Goal: Task Accomplishment & Management: Manage account settings

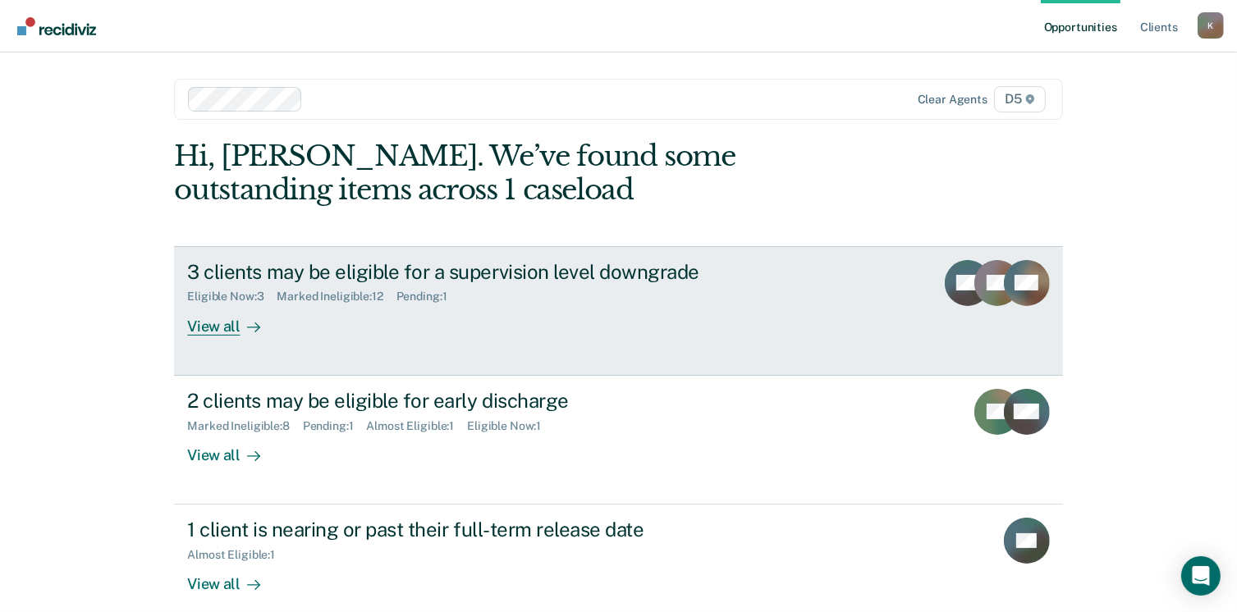
click at [201, 324] on div "View all" at bounding box center [233, 320] width 92 height 32
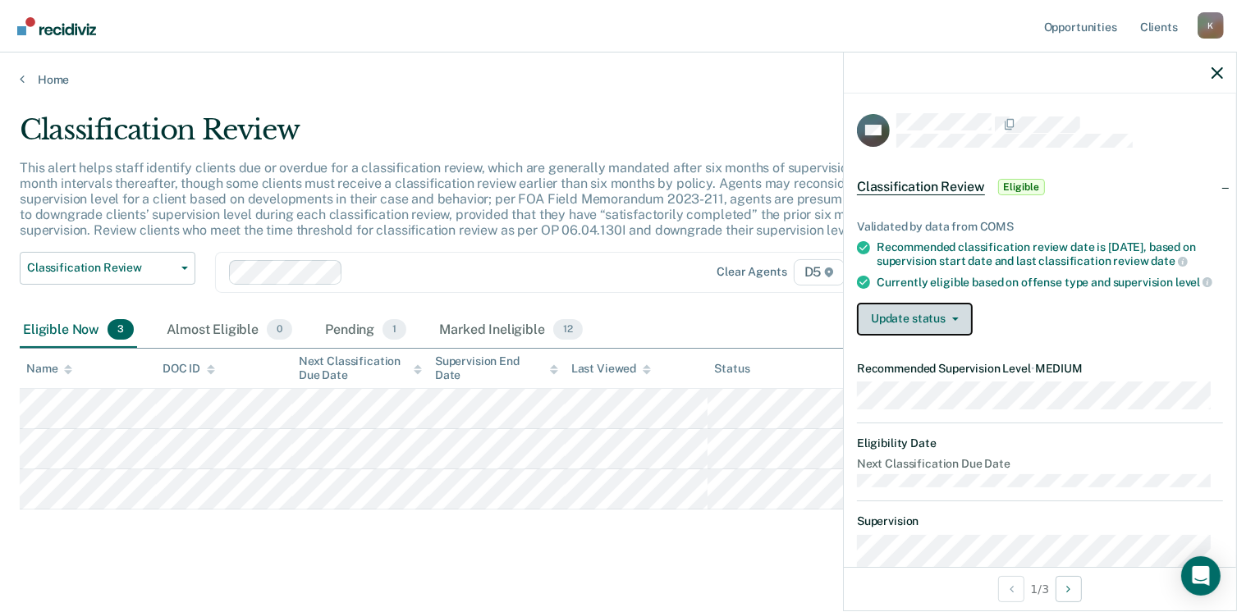
click at [914, 325] on button "Update status" at bounding box center [915, 319] width 116 height 33
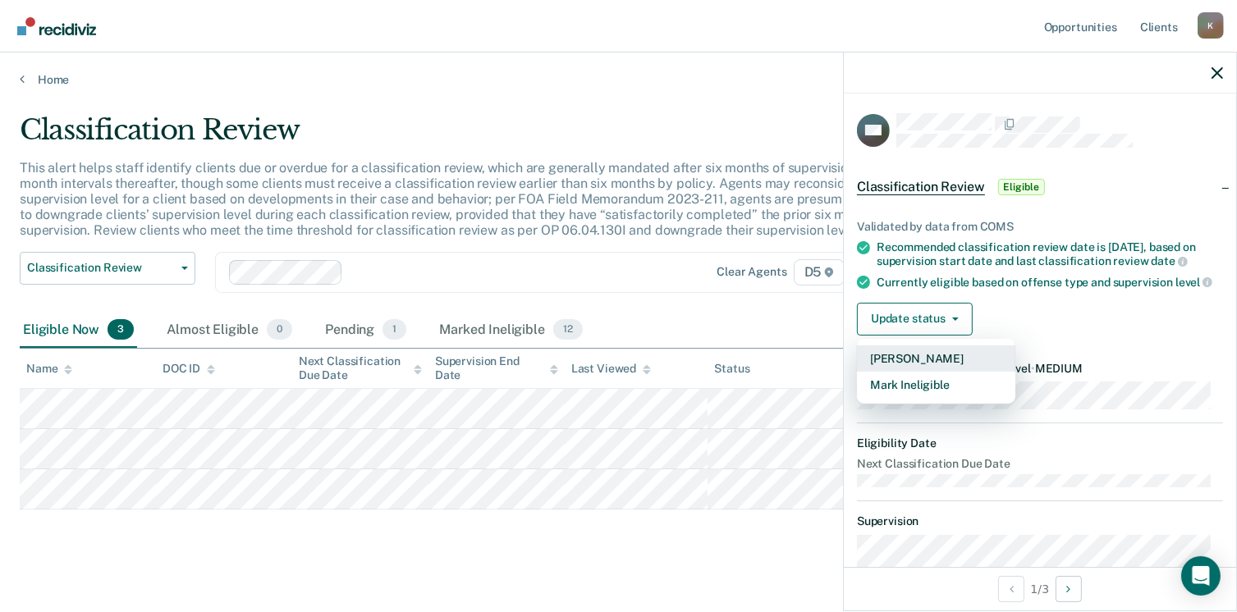
click at [913, 367] on button "Mark Pending" at bounding box center [936, 359] width 158 height 26
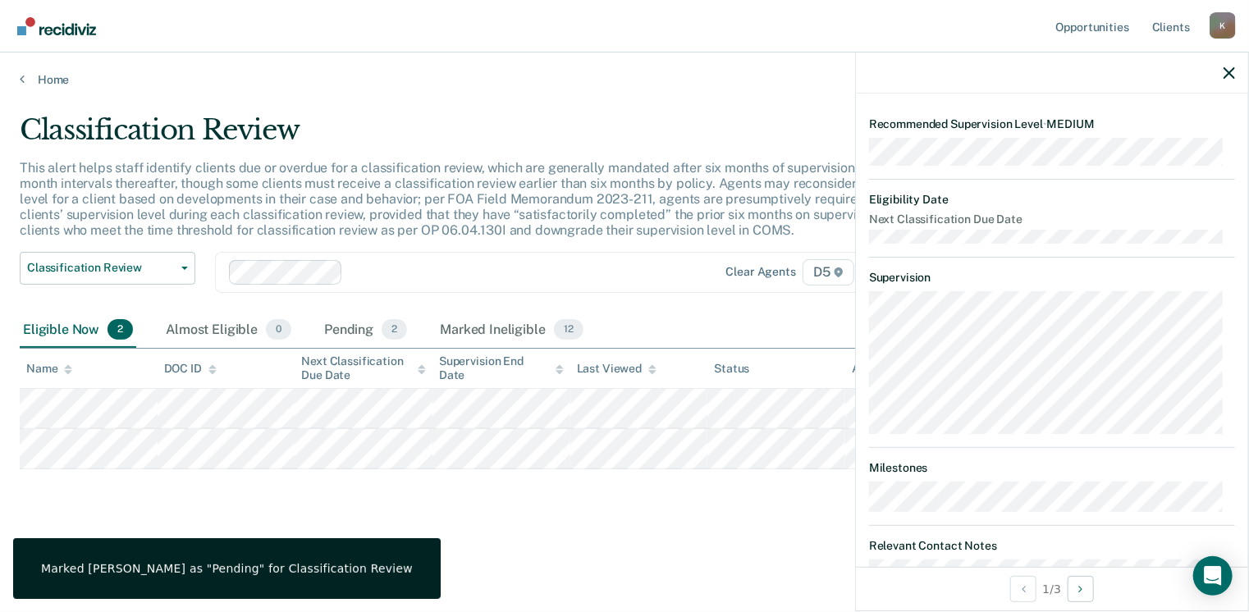
scroll to position [390, 0]
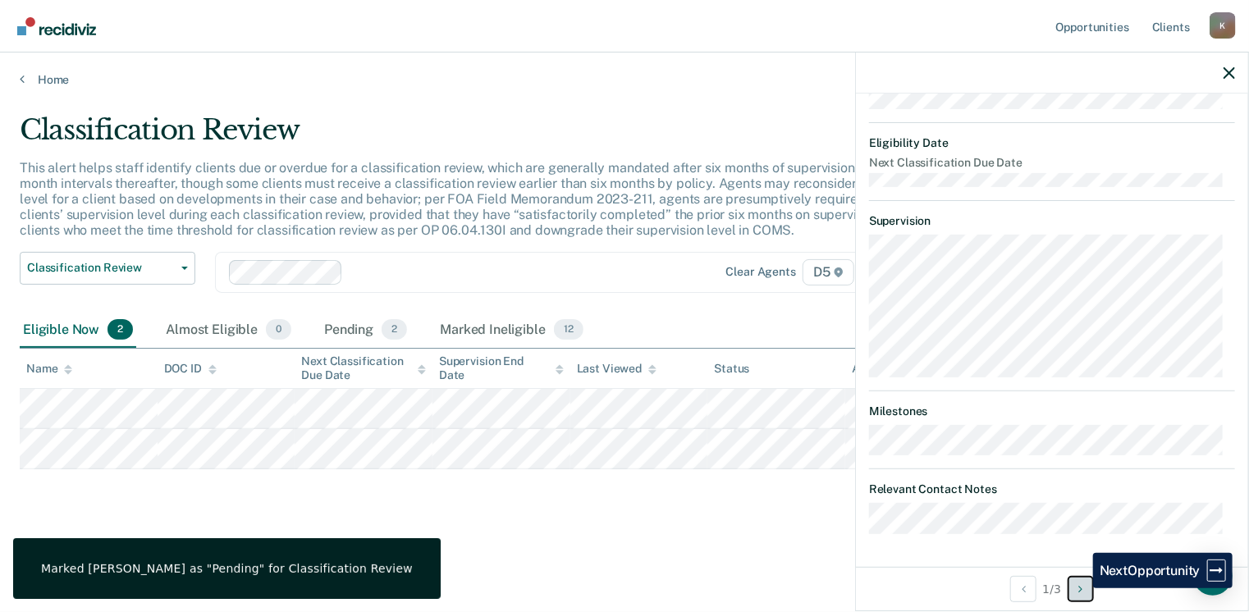
click at [1081, 589] on icon "Next Opportunity" at bounding box center [1081, 589] width 4 height 11
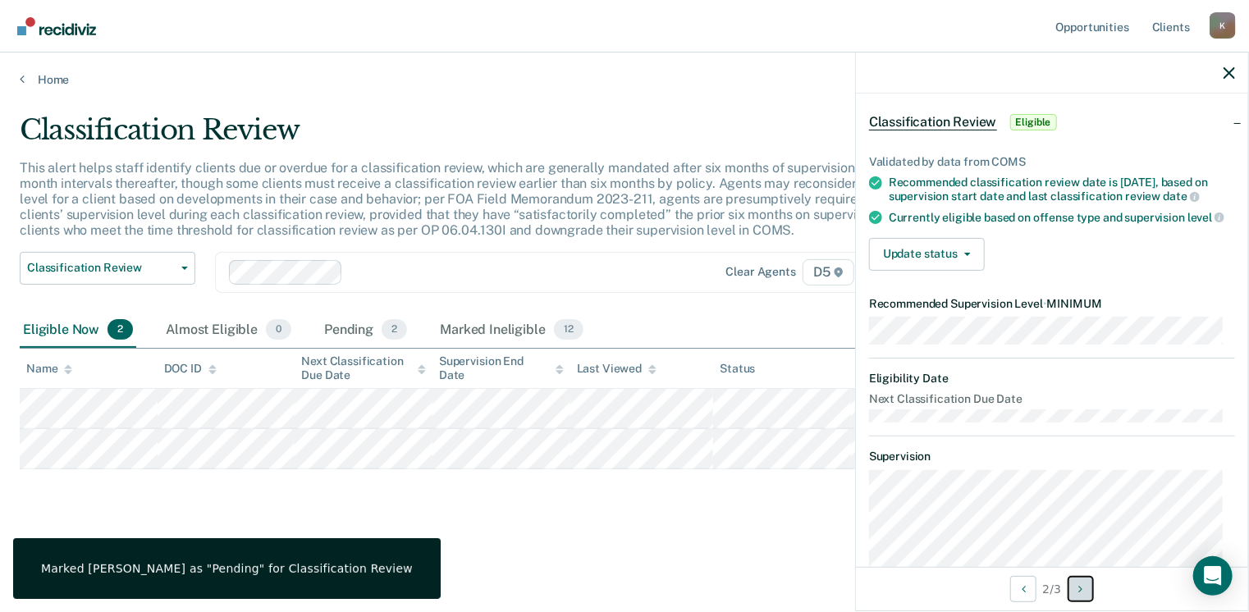
scroll to position [0, 0]
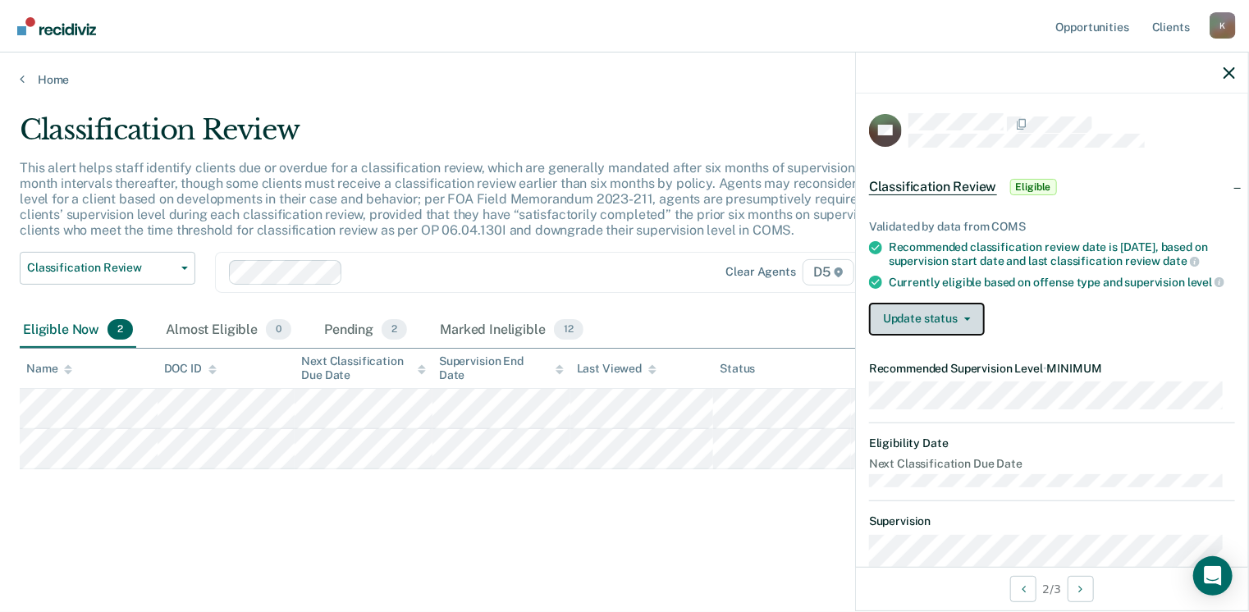
click at [966, 327] on button "Update status" at bounding box center [927, 319] width 116 height 33
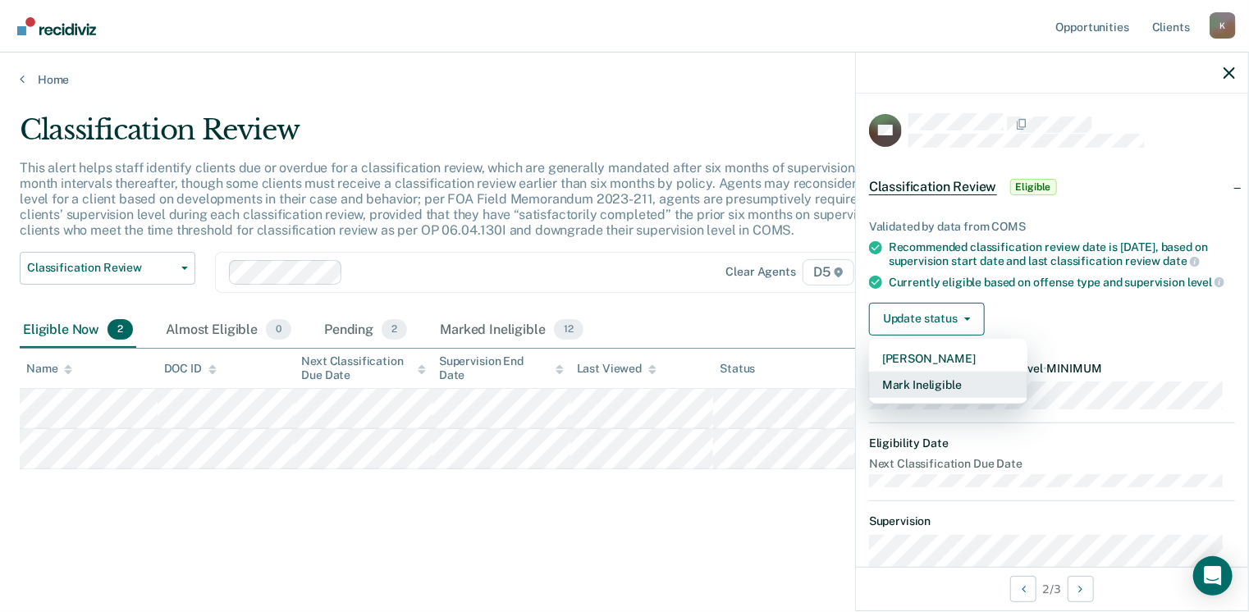
click at [939, 392] on button "Mark Ineligible" at bounding box center [948, 385] width 158 height 26
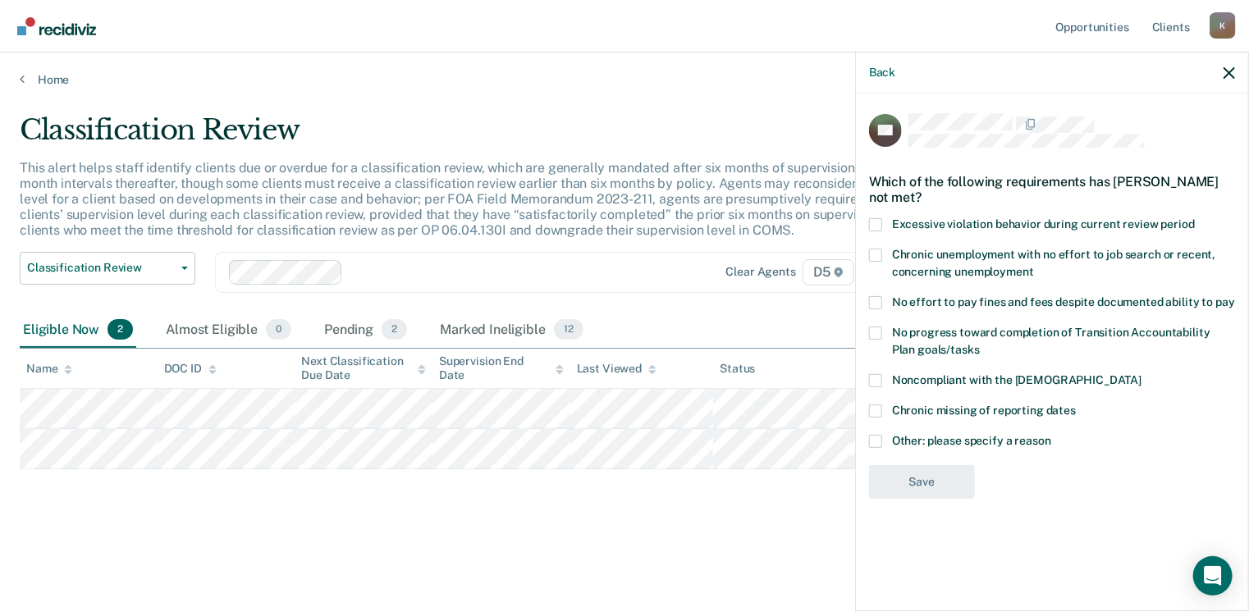
click at [873, 439] on span at bounding box center [875, 441] width 13 height 13
click at [1051, 435] on input "Other: please specify a reason" at bounding box center [1051, 435] width 0 height 0
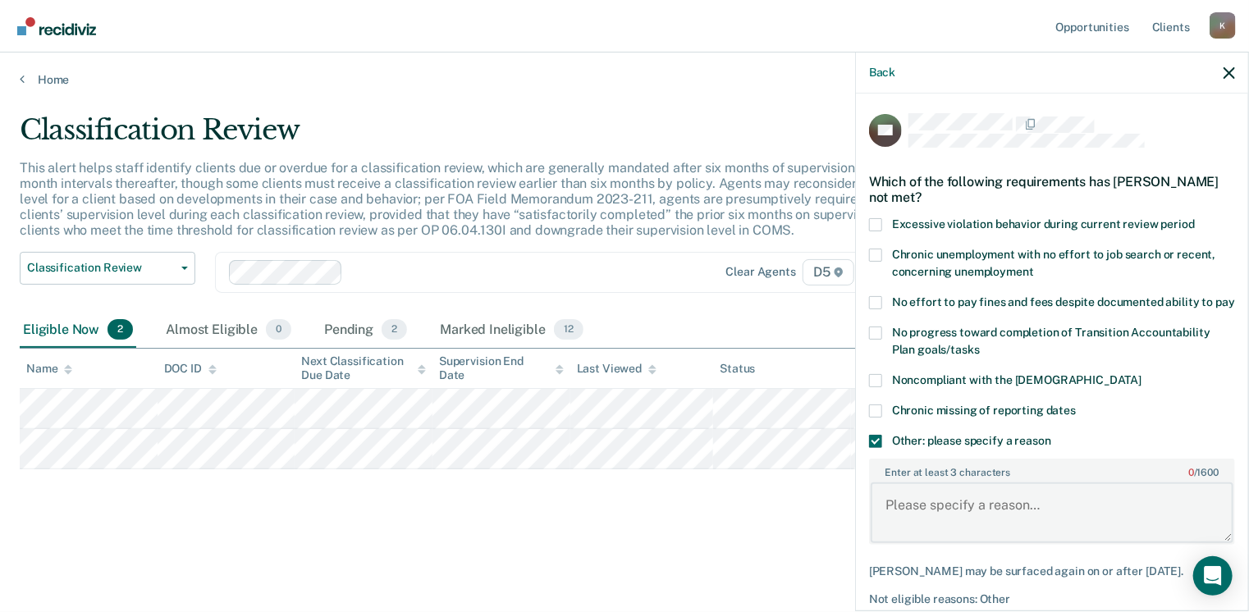
click at [909, 513] on textarea "Enter at least 3 characters 0 / 1600" at bounding box center [1052, 513] width 363 height 61
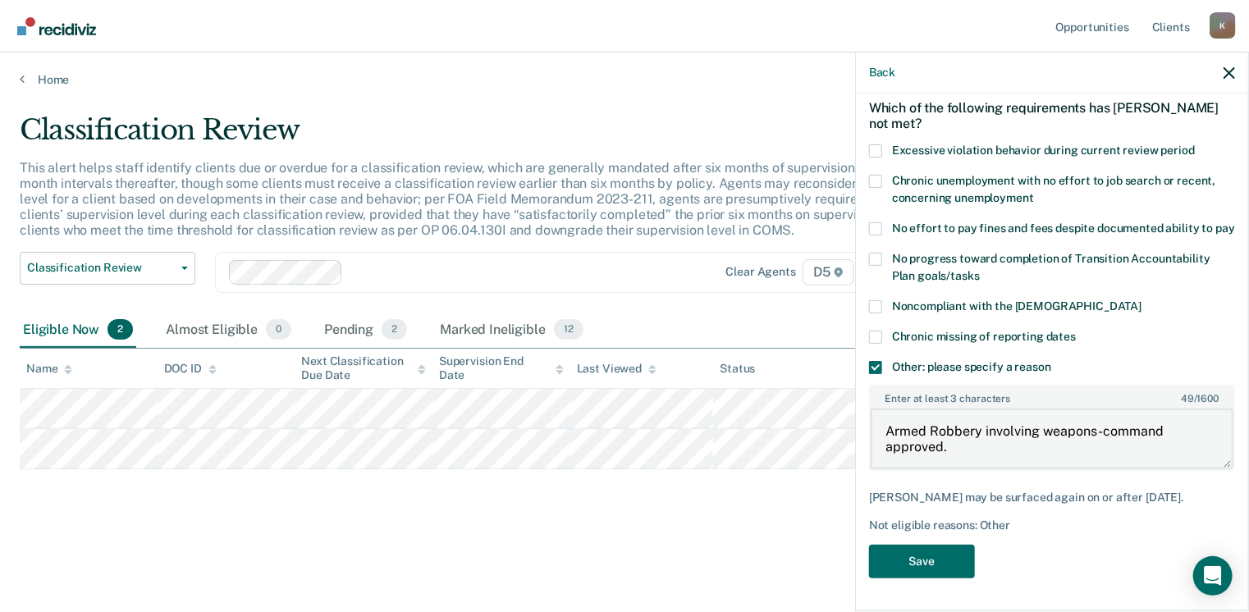
scroll to position [88, 0]
type textarea "Armed Robbery involving weapons-command approved."
click at [919, 556] on button "Save" at bounding box center [922, 562] width 106 height 34
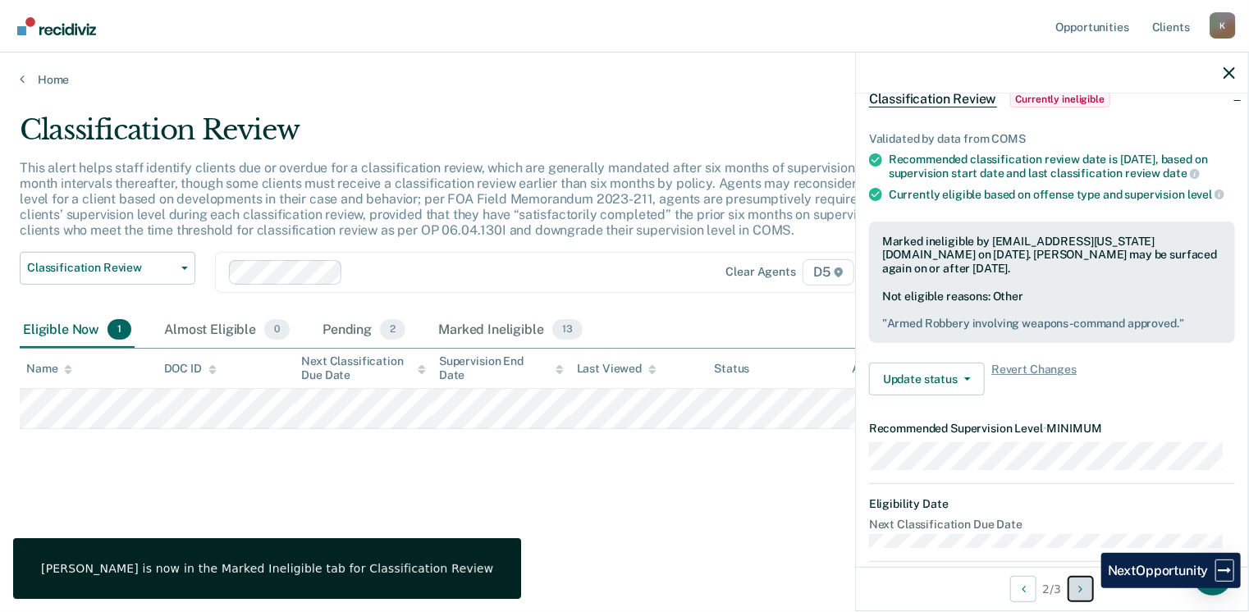
click at [1087, 589] on button "Next Opportunity" at bounding box center [1081, 589] width 26 height 26
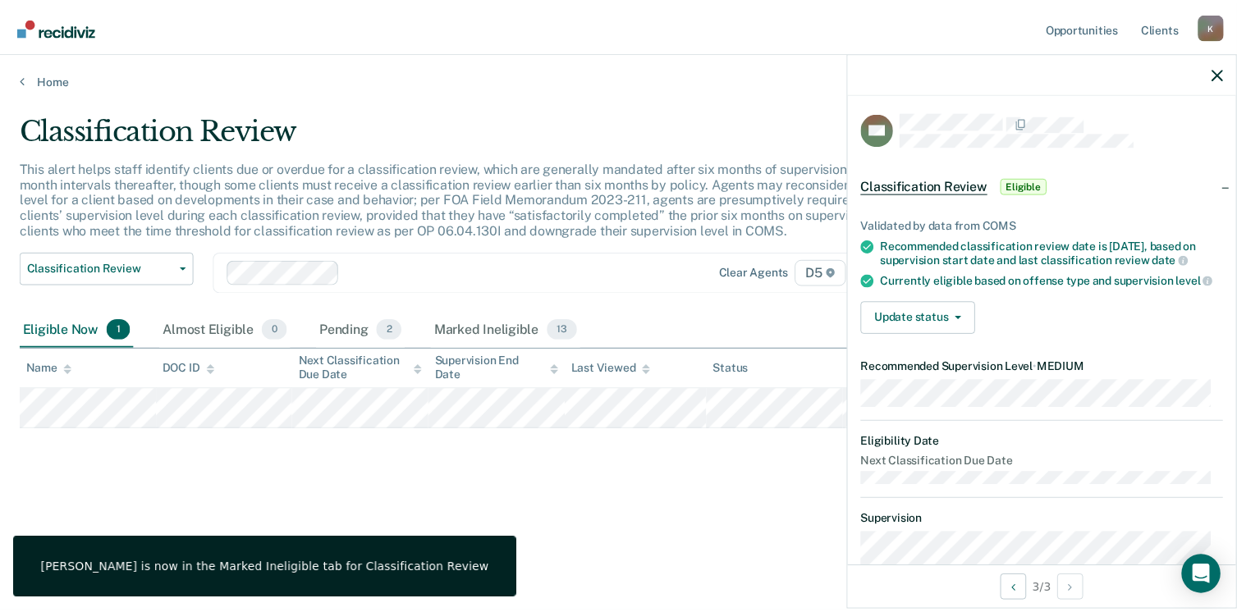
scroll to position [0, 0]
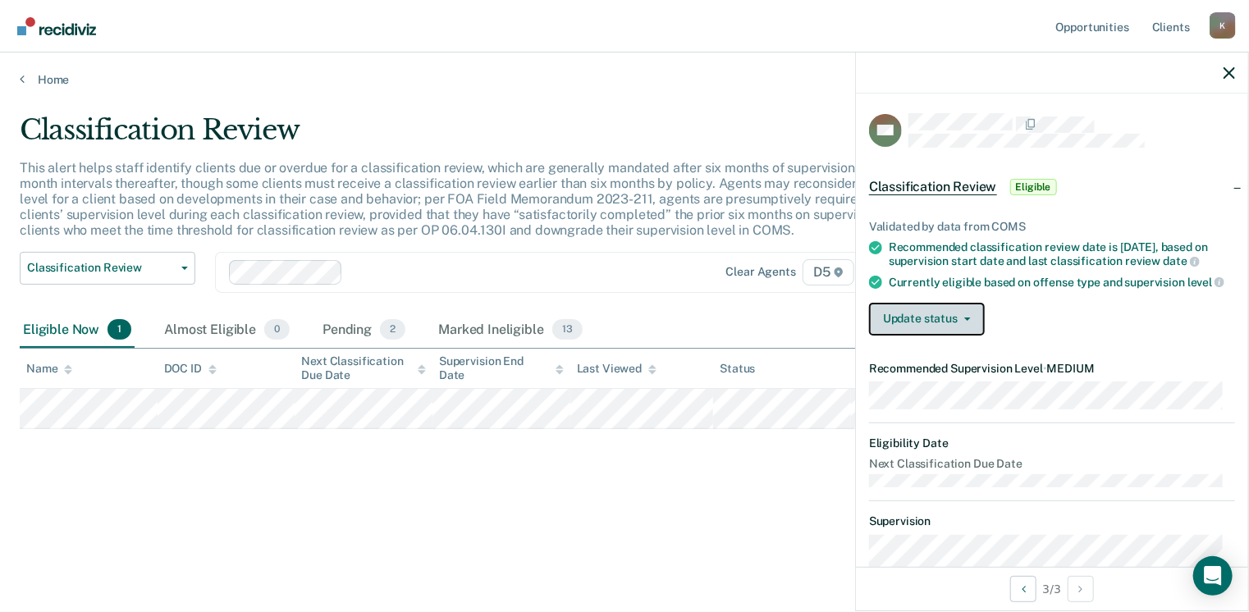
click at [965, 332] on button "Update status" at bounding box center [927, 319] width 116 height 33
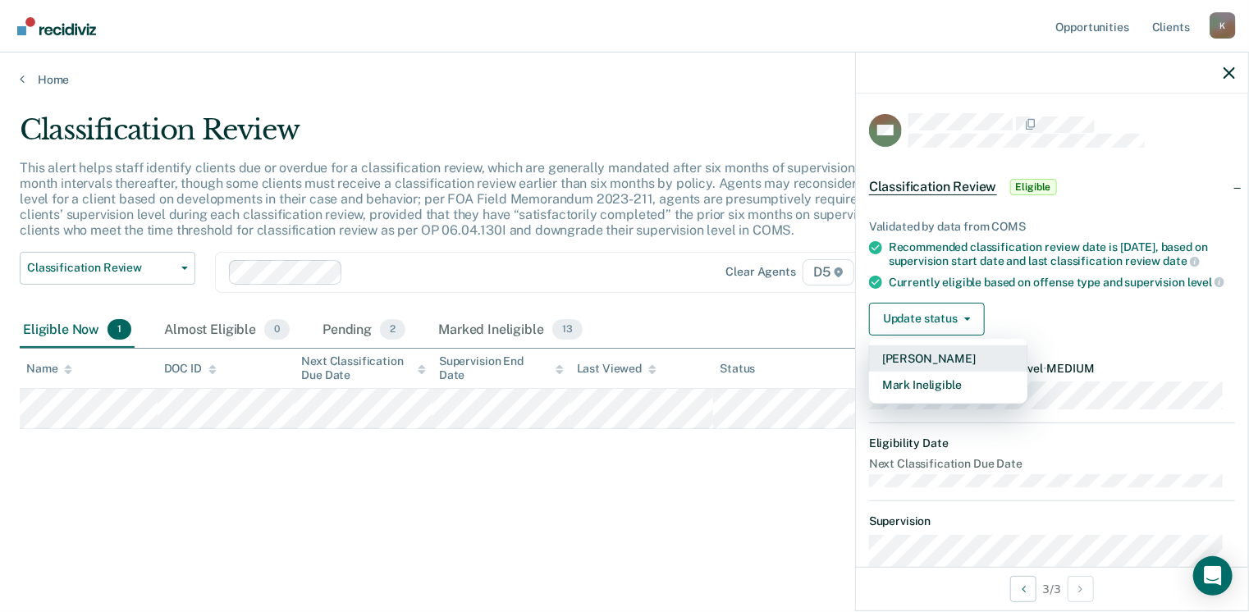
click at [926, 371] on button "Mark Pending" at bounding box center [948, 359] width 158 height 26
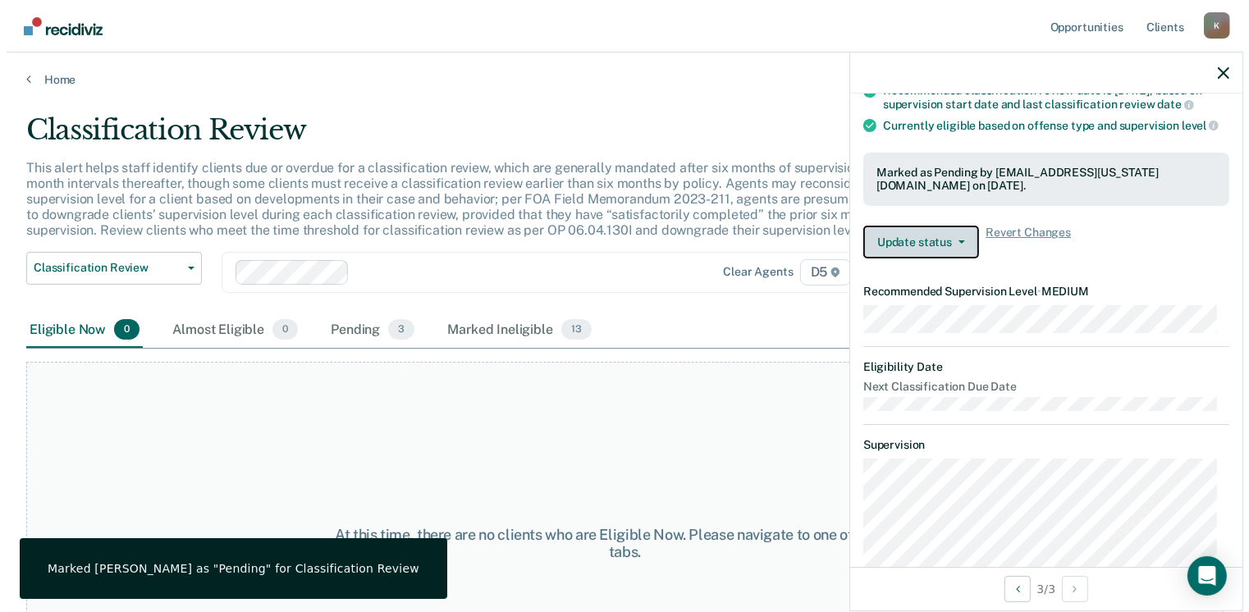
scroll to position [373, 0]
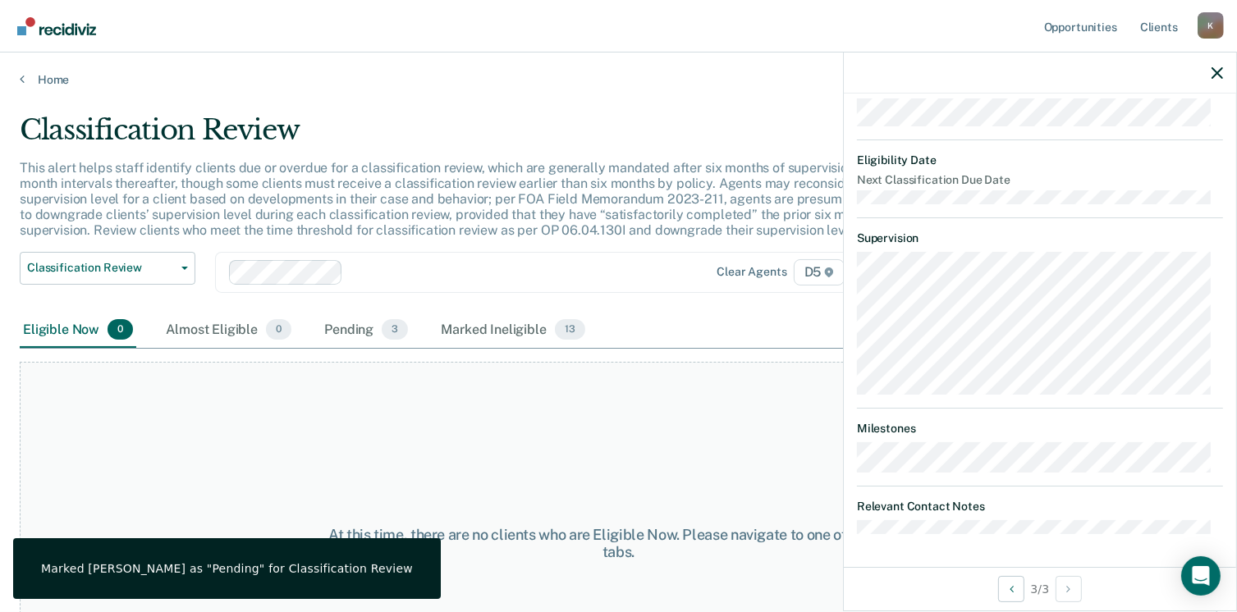
click at [1213, 80] on div at bounding box center [1040, 73] width 392 height 41
click at [1220, 75] on icon "button" at bounding box center [1217, 72] width 11 height 11
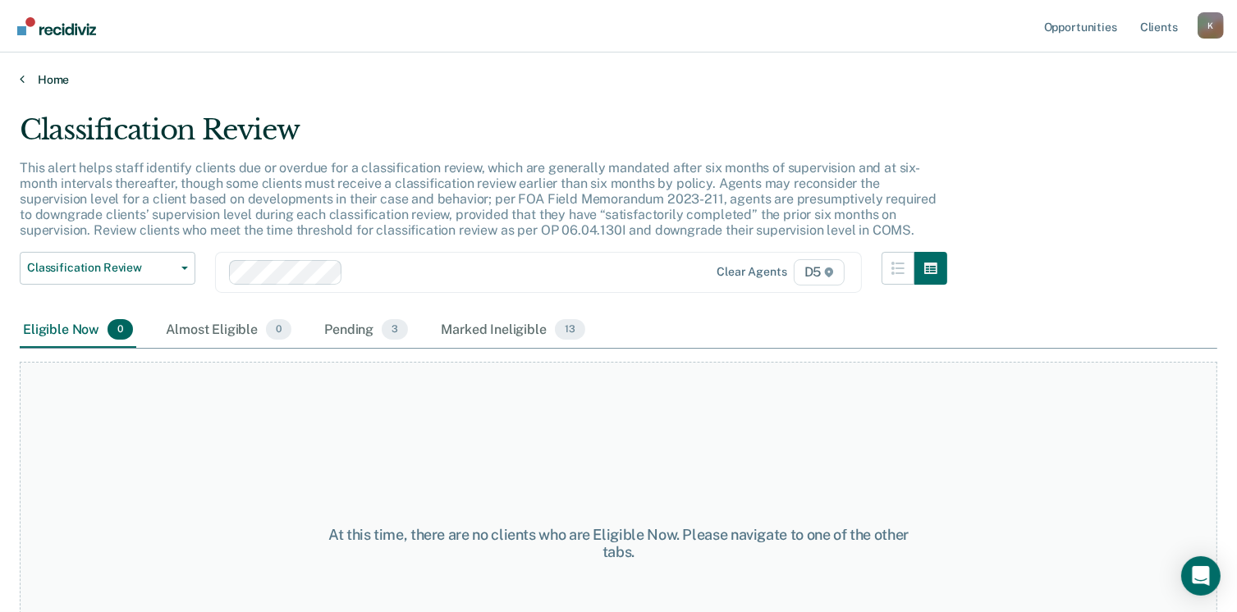
click at [51, 76] on link "Home" at bounding box center [619, 79] width 1198 height 15
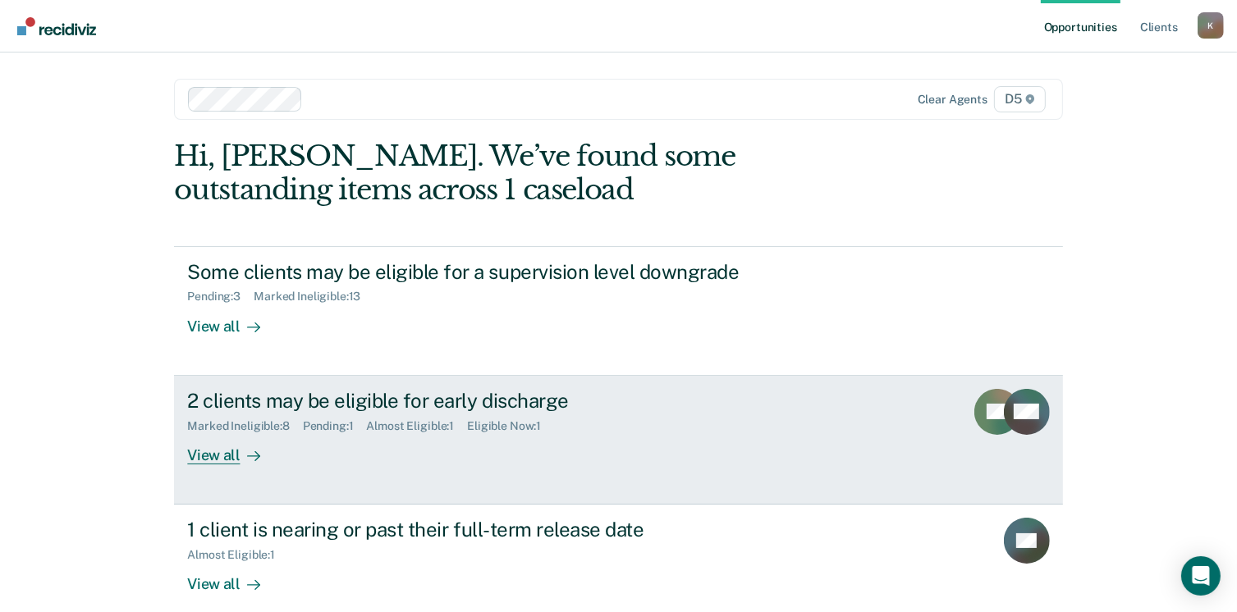
click at [216, 454] on div "View all" at bounding box center [233, 449] width 92 height 32
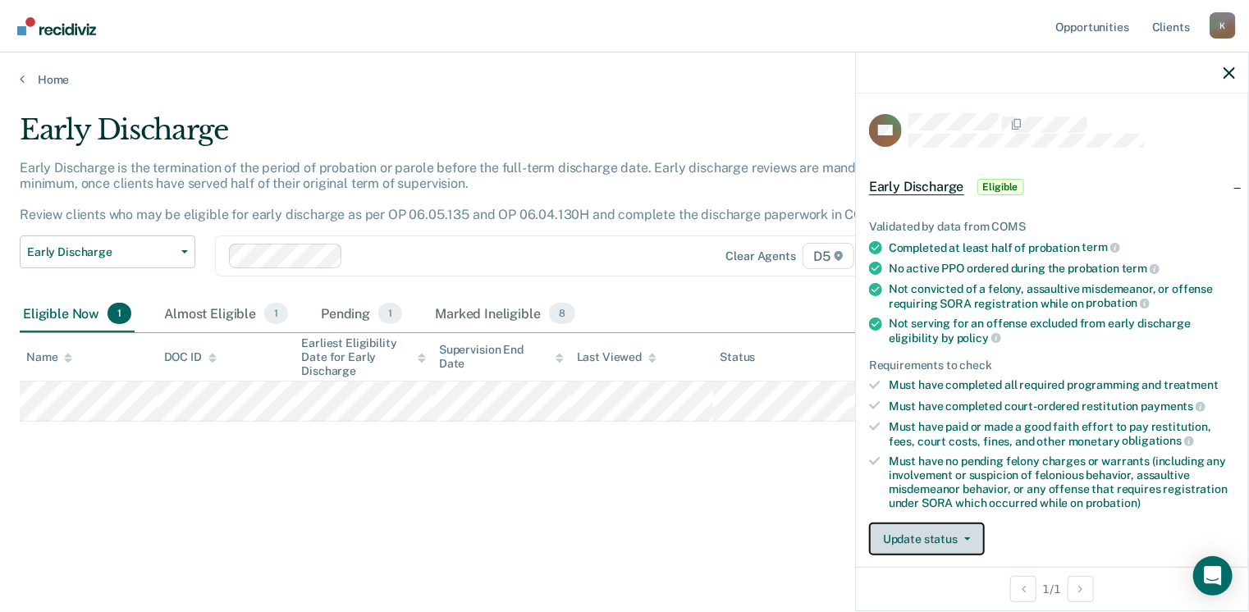
click at [936, 536] on button "Update status" at bounding box center [927, 539] width 116 height 33
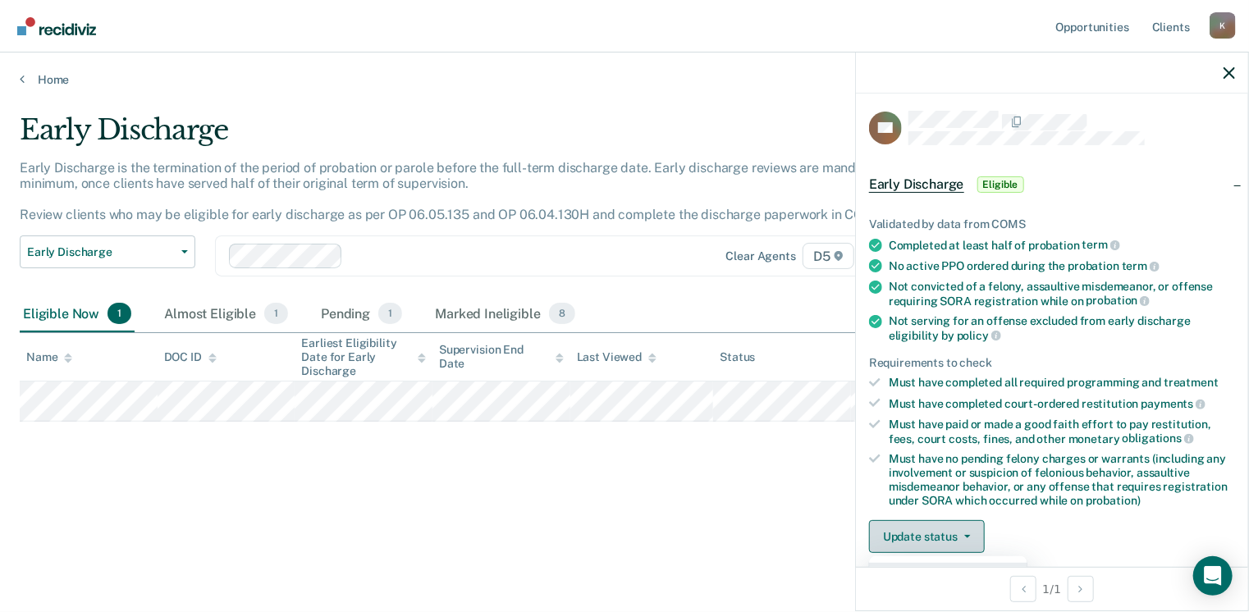
scroll to position [345, 0]
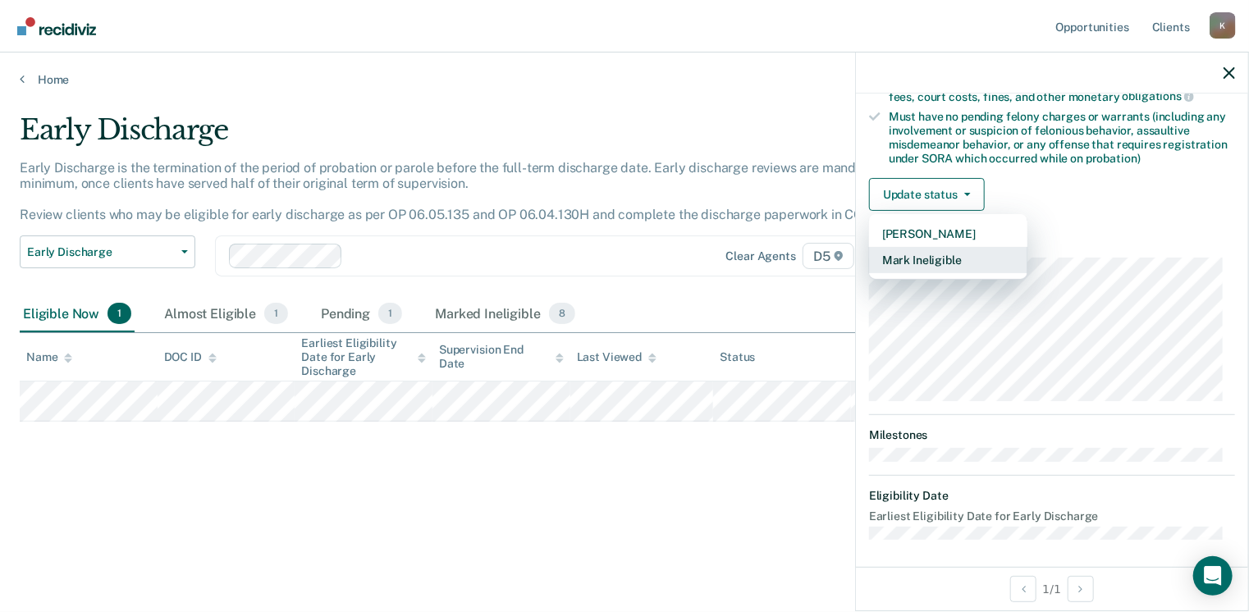
click at [920, 247] on button "Mark Ineligible" at bounding box center [948, 260] width 158 height 26
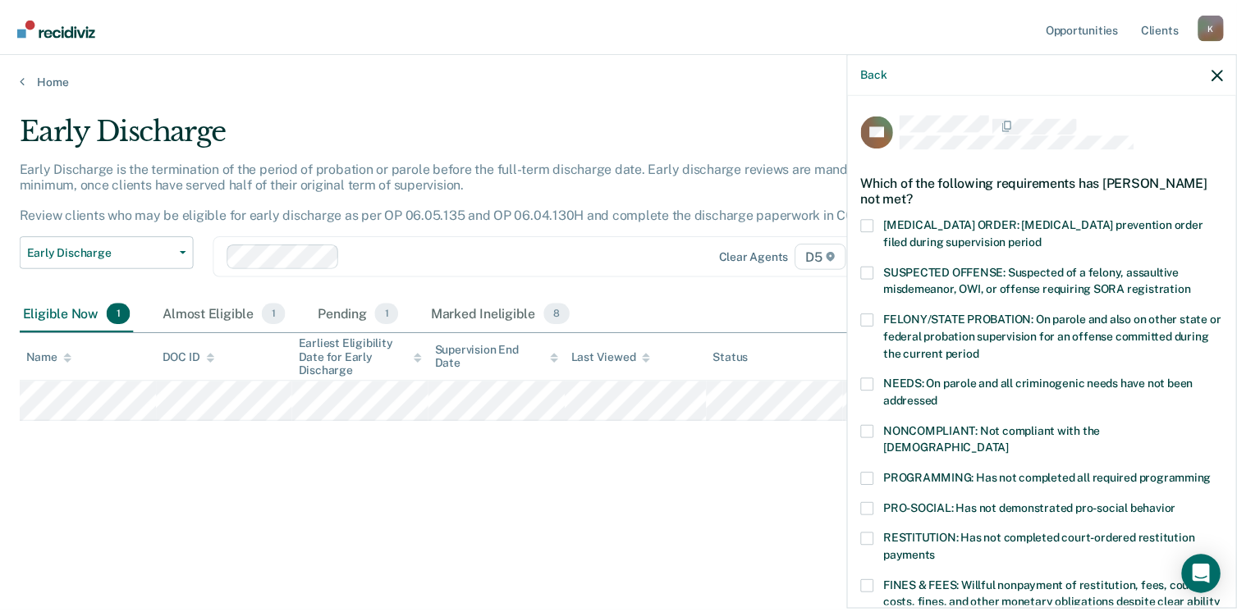
scroll to position [534, 0]
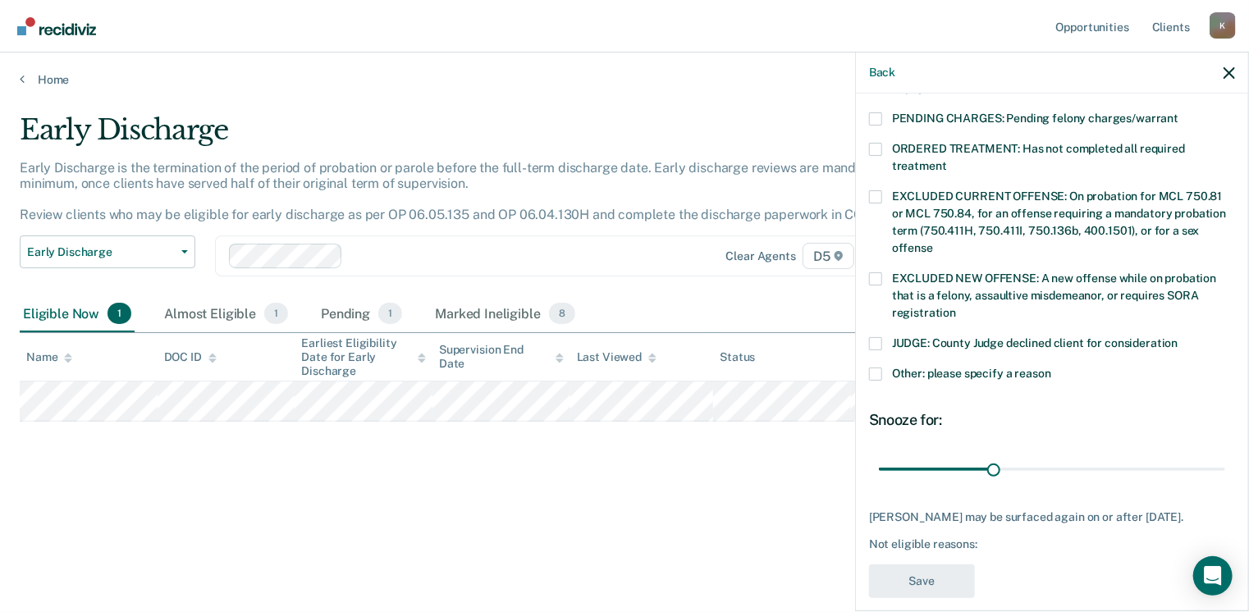
click at [876, 337] on span at bounding box center [875, 343] width 13 height 13
click at [1179, 337] on input "JUDGE: County Judge declined client for consideration" at bounding box center [1179, 337] width 0 height 0
click at [925, 565] on button "Save" at bounding box center [922, 582] width 106 height 34
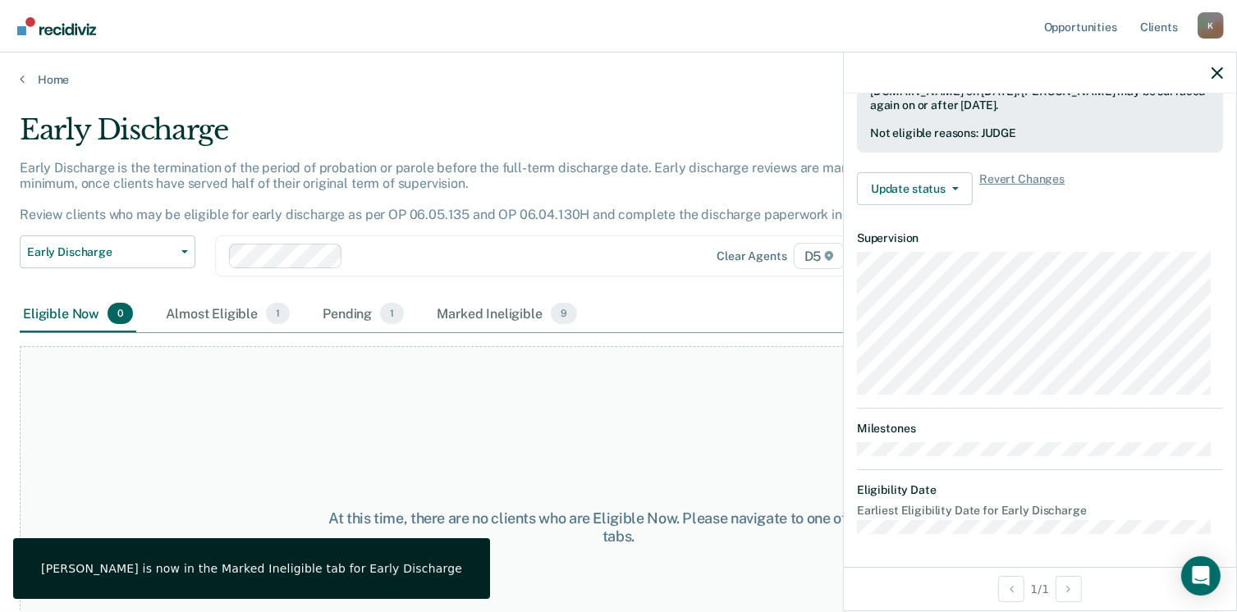
scroll to position [466, 0]
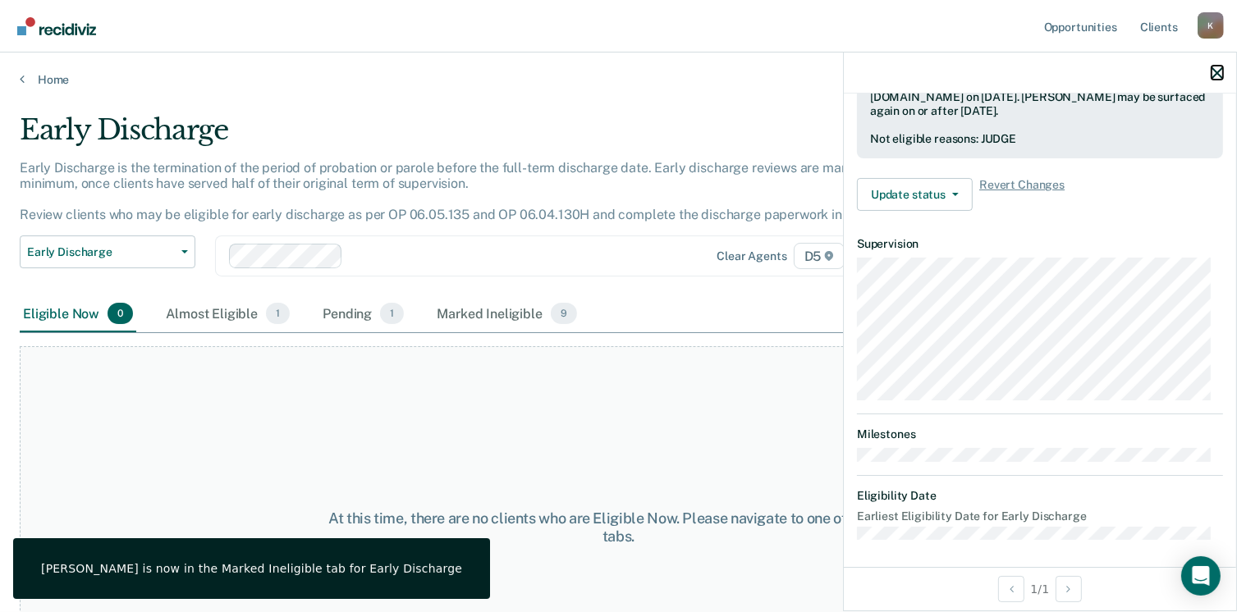
click at [1214, 71] on icon "button" at bounding box center [1217, 72] width 11 height 11
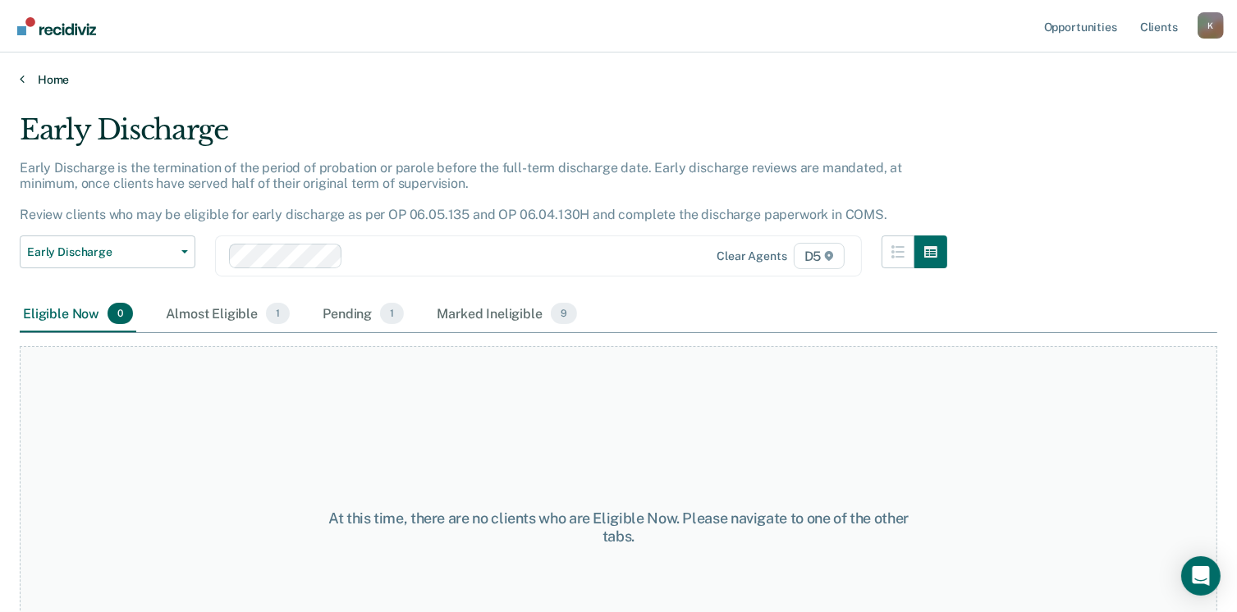
click at [44, 78] on link "Home" at bounding box center [619, 79] width 1198 height 15
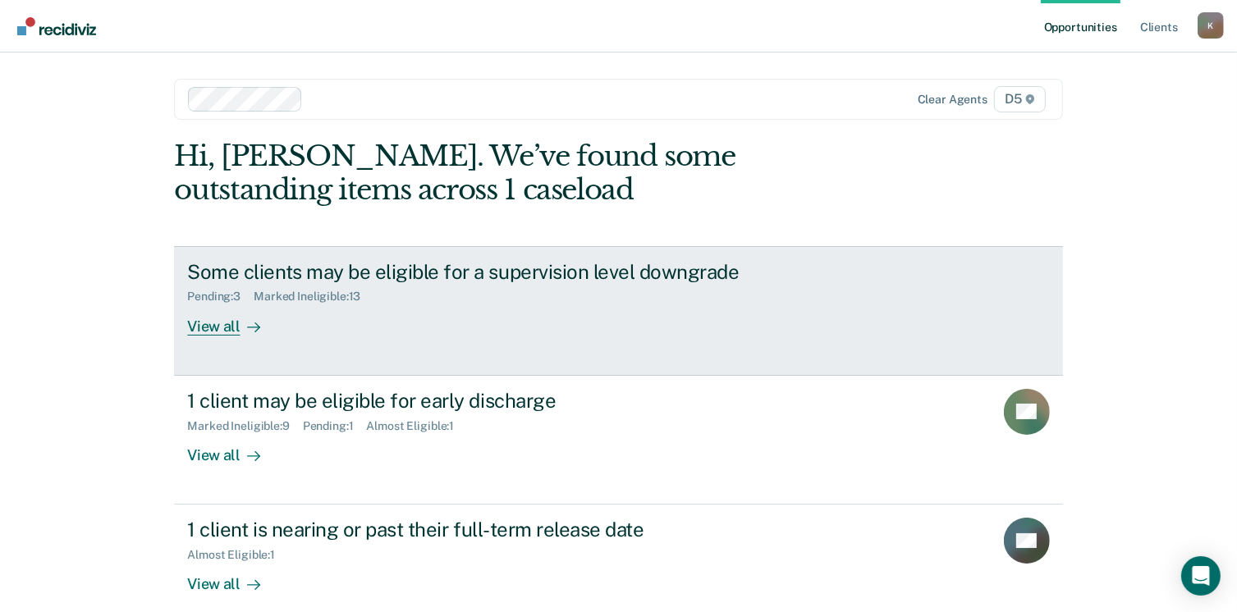
click at [209, 326] on div "View all" at bounding box center [233, 320] width 92 height 32
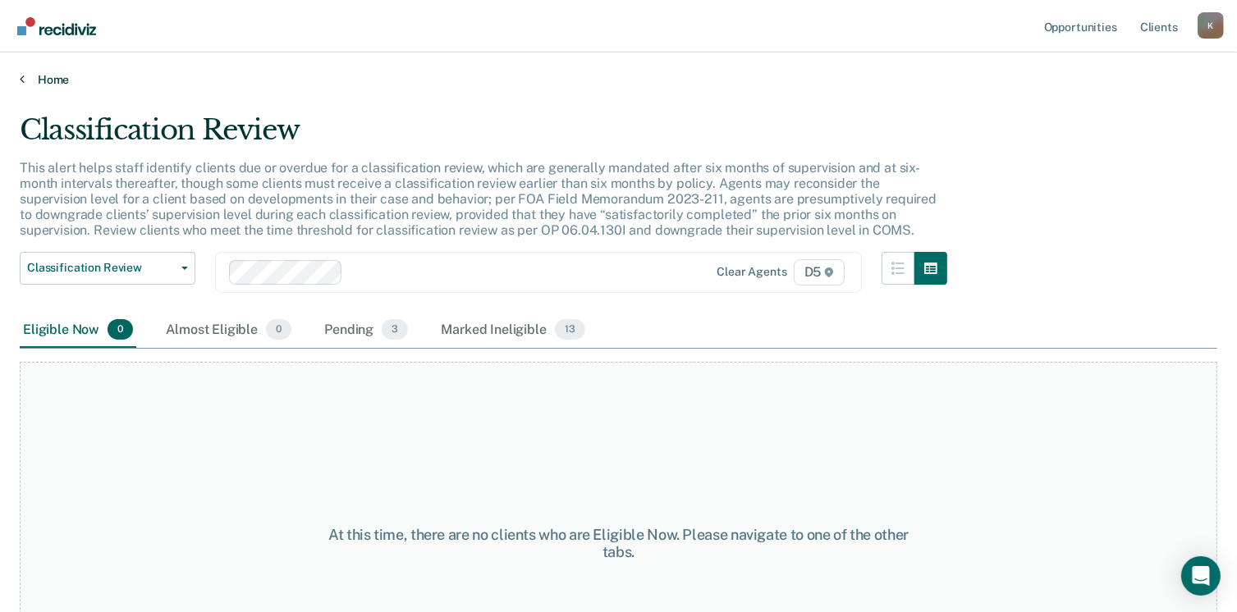
click at [46, 76] on link "Home" at bounding box center [619, 79] width 1198 height 15
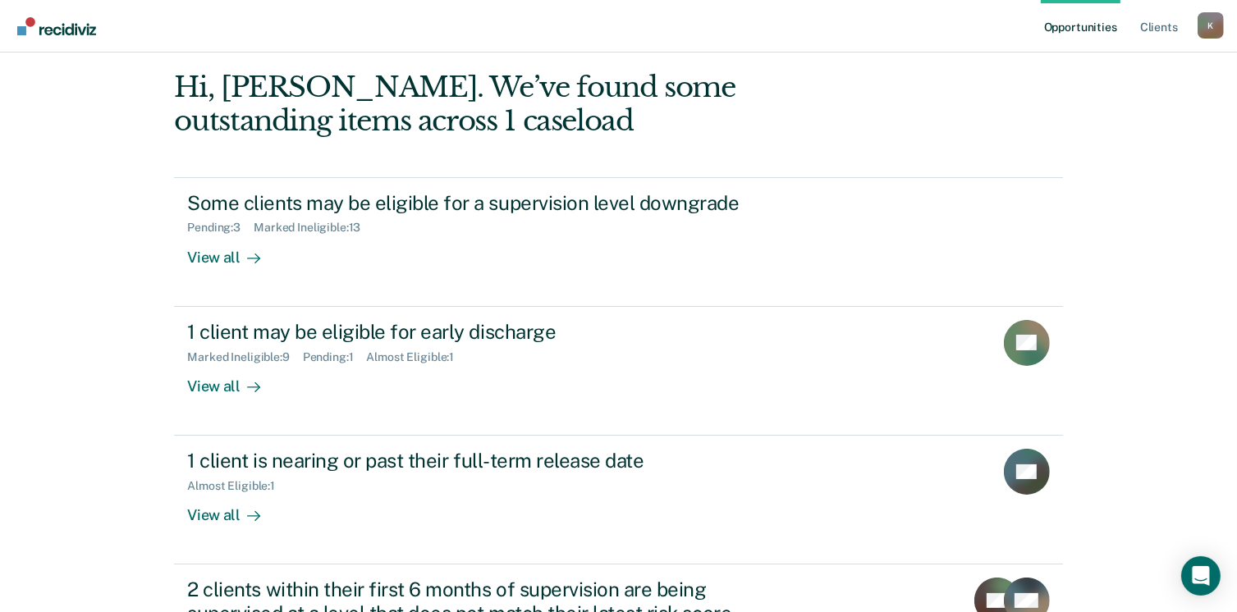
scroll to position [164, 0]
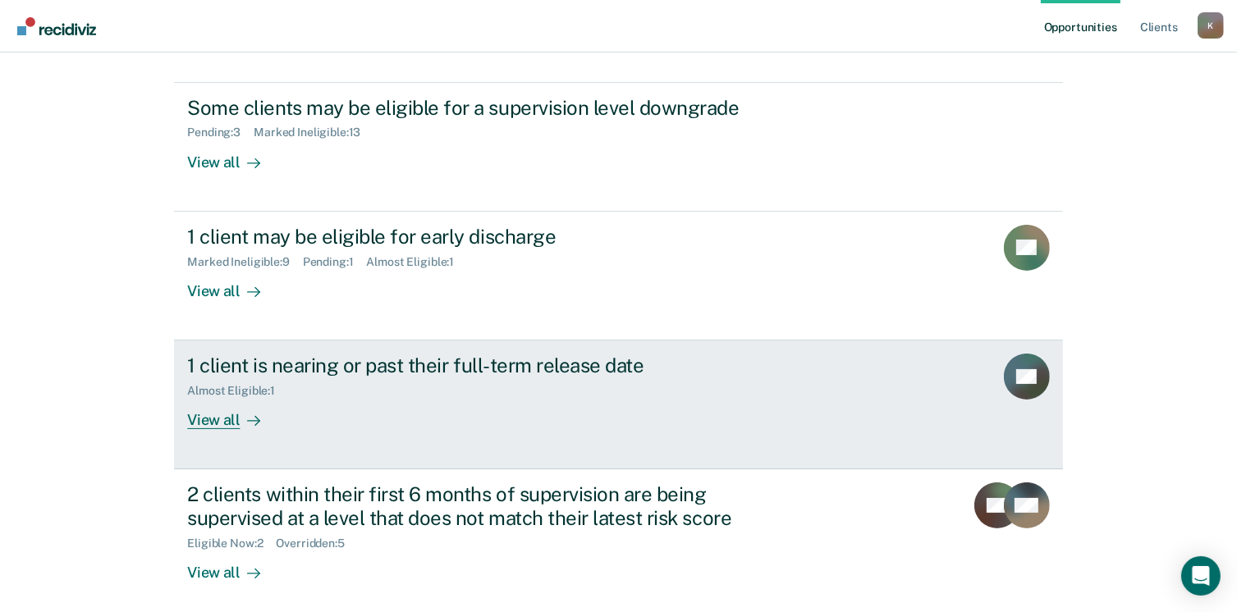
click at [211, 418] on div "View all" at bounding box center [233, 414] width 92 height 32
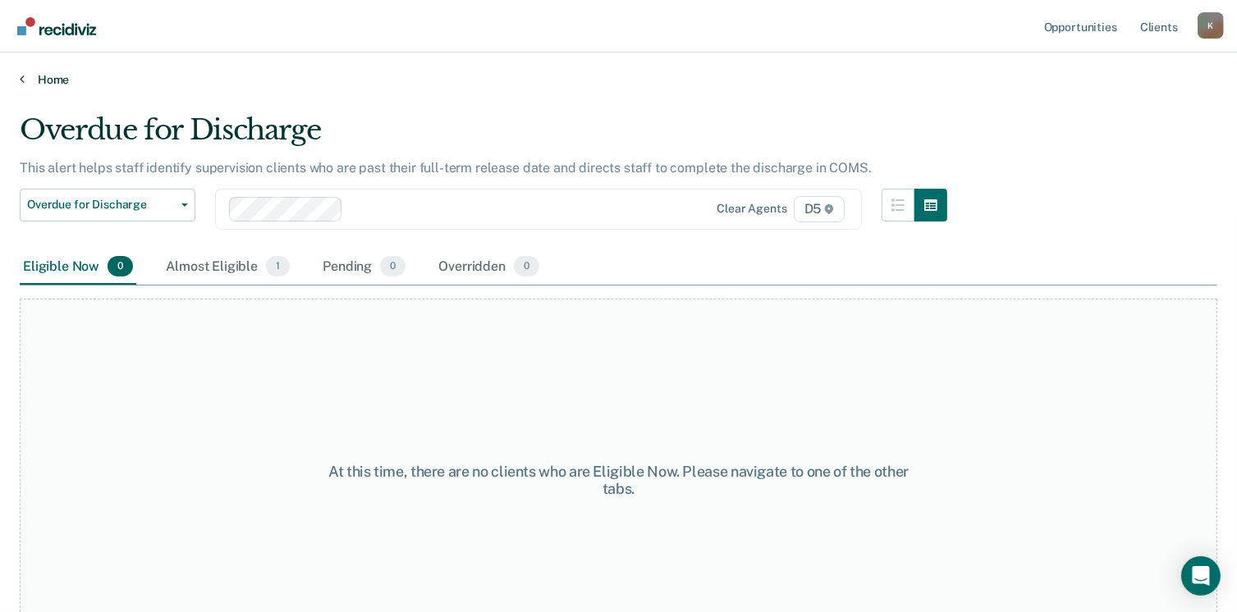
click at [42, 79] on link "Home" at bounding box center [619, 79] width 1198 height 15
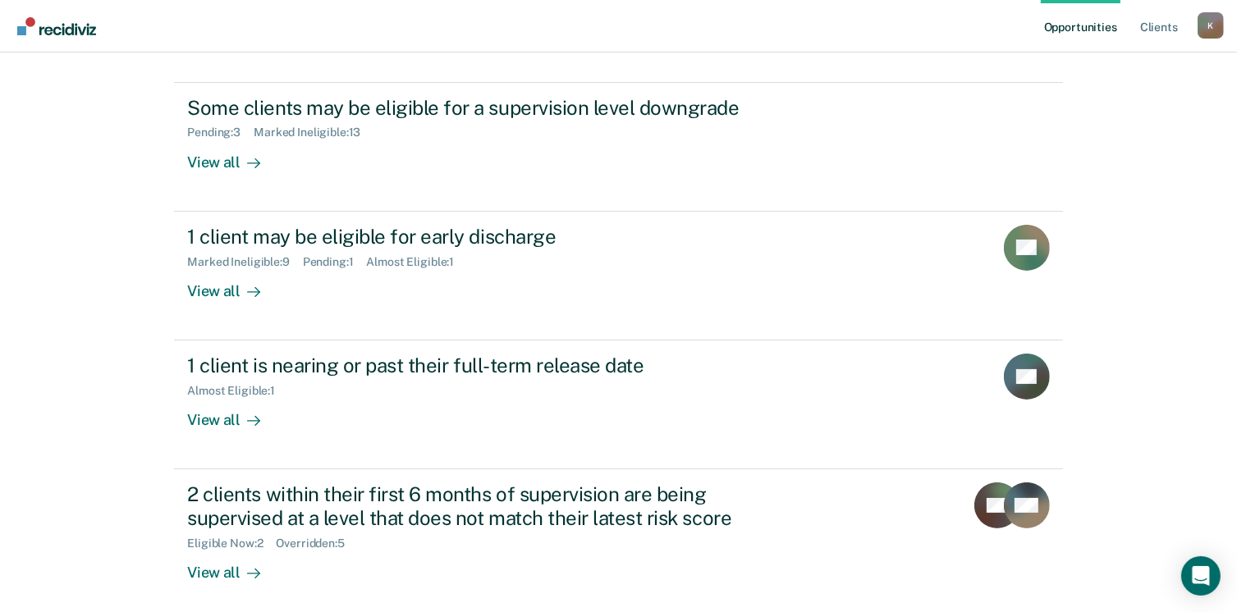
scroll to position [238, 0]
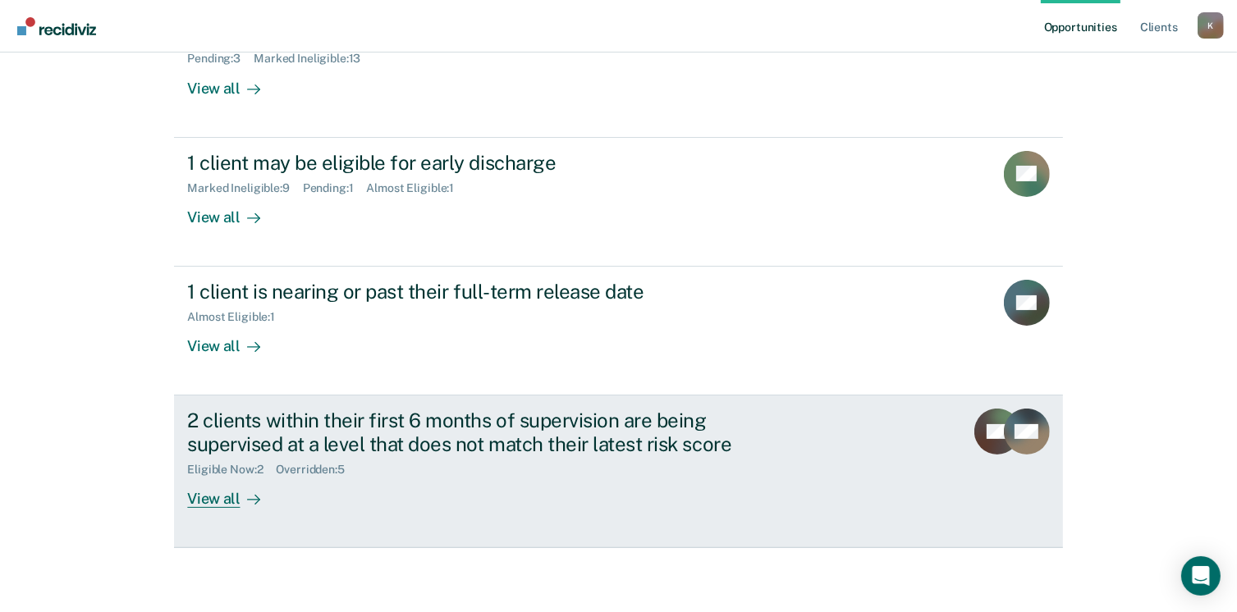
click at [218, 499] on div "View all" at bounding box center [233, 493] width 92 height 32
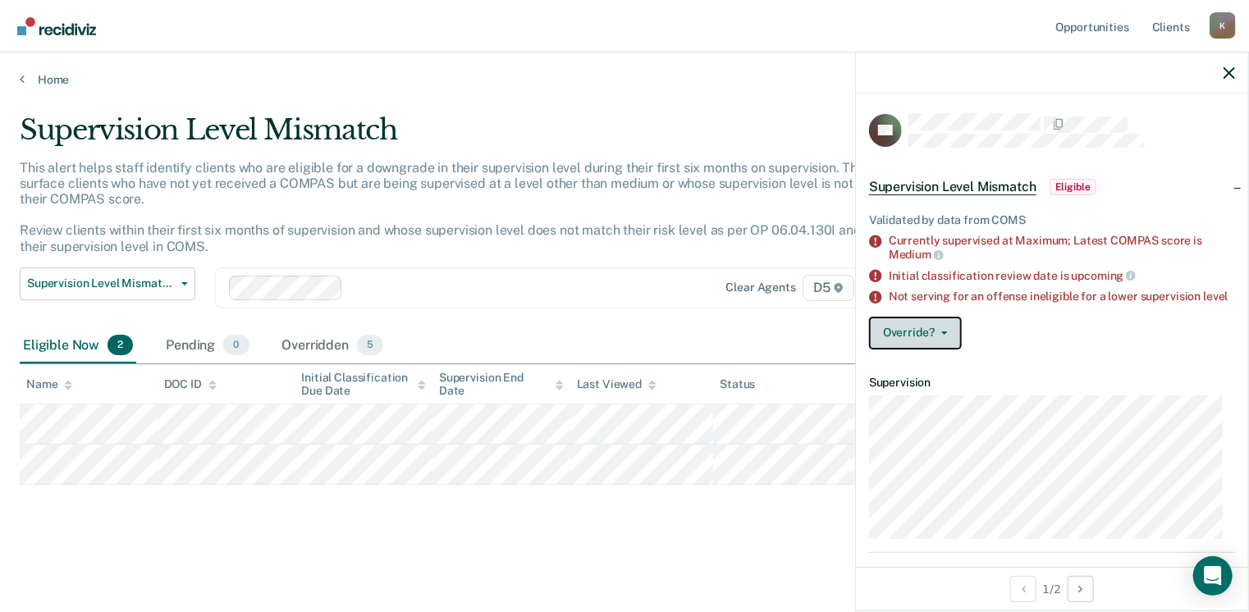
click at [918, 348] on button "Override?" at bounding box center [915, 333] width 93 height 33
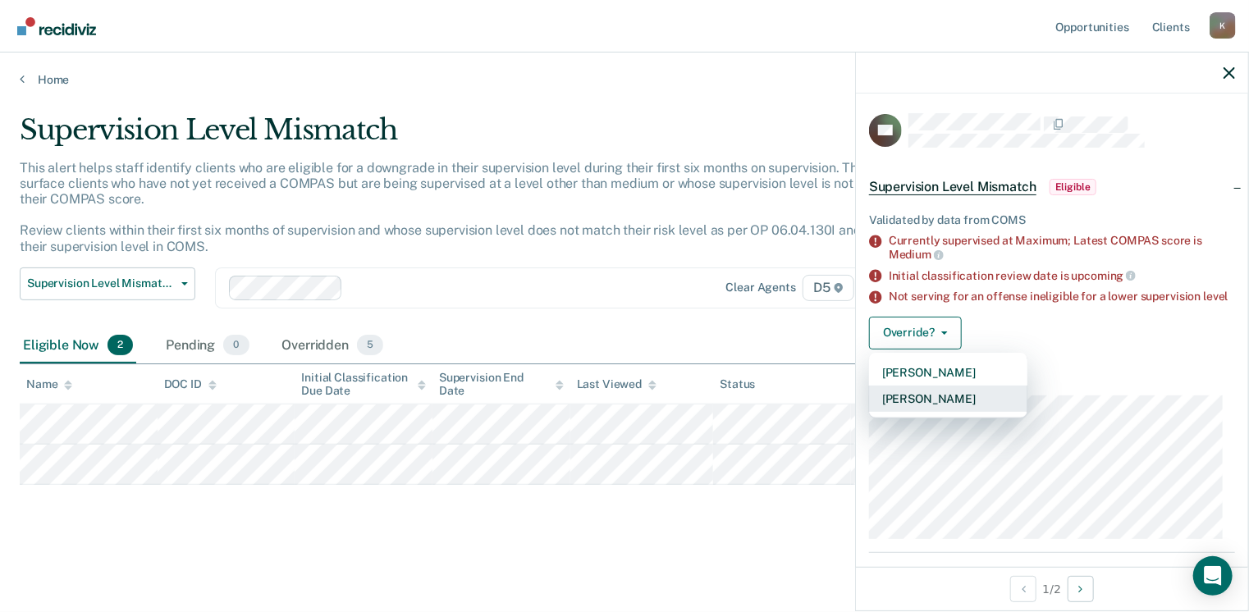
click at [955, 404] on button "Mark Overridden" at bounding box center [948, 399] width 158 height 26
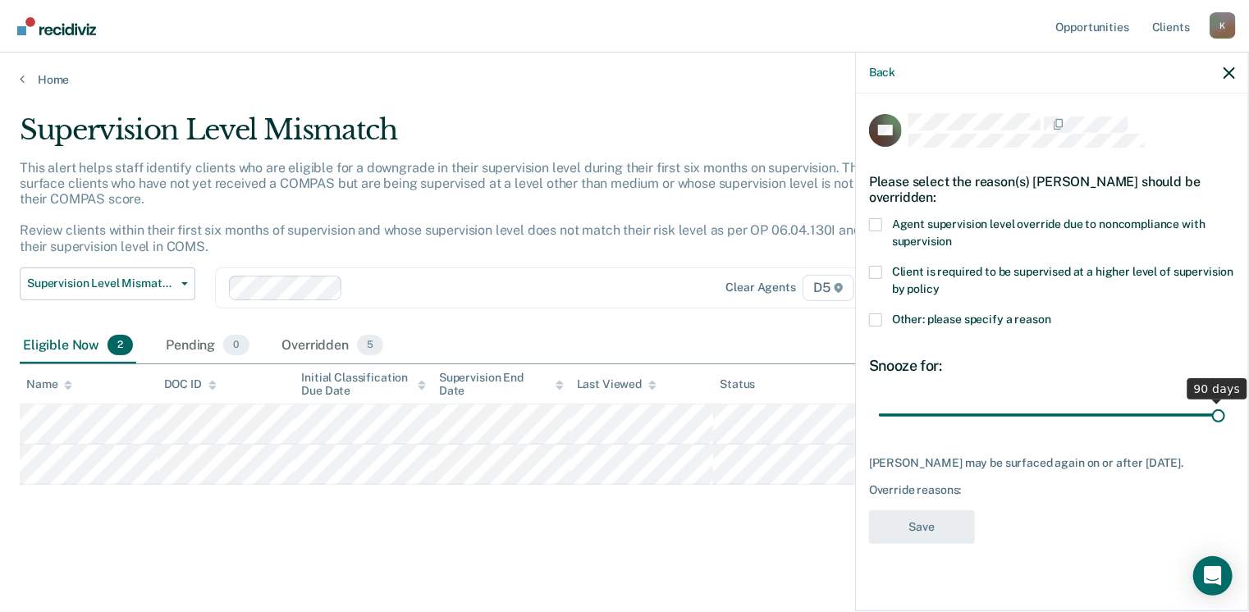
drag, startPoint x: 995, startPoint y: 416, endPoint x: 1235, endPoint y: 394, distance: 241.5
type input "90"
click at [1225, 401] on input "range" at bounding box center [1052, 415] width 346 height 29
click at [876, 314] on span at bounding box center [875, 320] width 13 height 13
click at [1051, 314] on input "Other: please specify a reason" at bounding box center [1051, 314] width 0 height 0
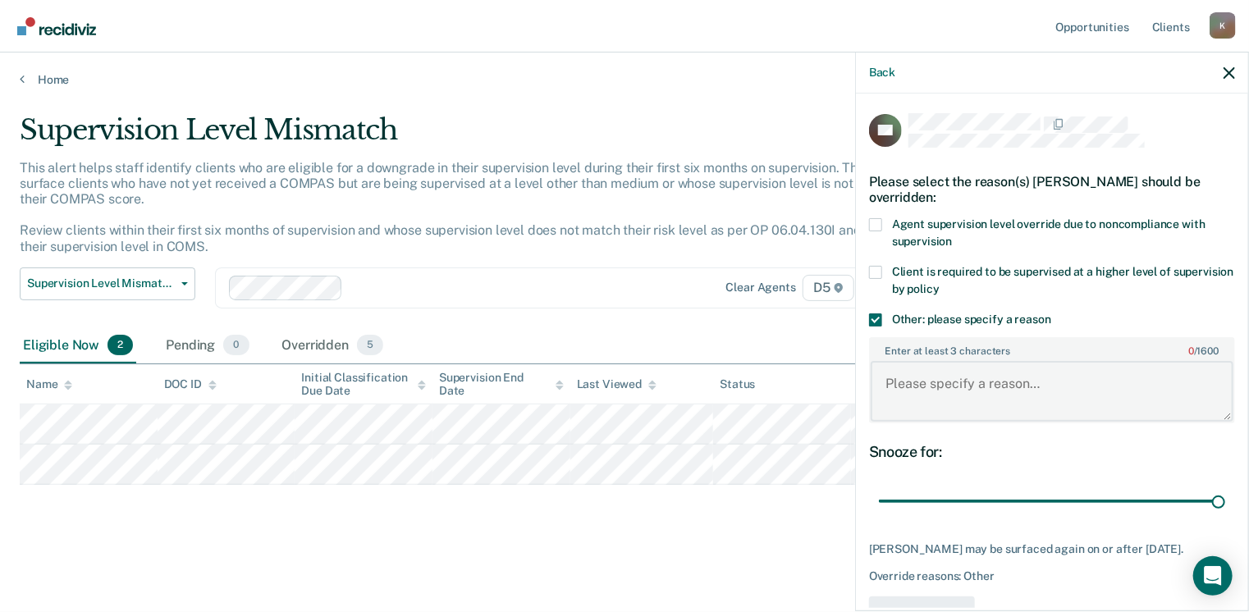
click at [949, 393] on textarea "Enter at least 3 characters 0 / 1600" at bounding box center [1052, 391] width 363 height 61
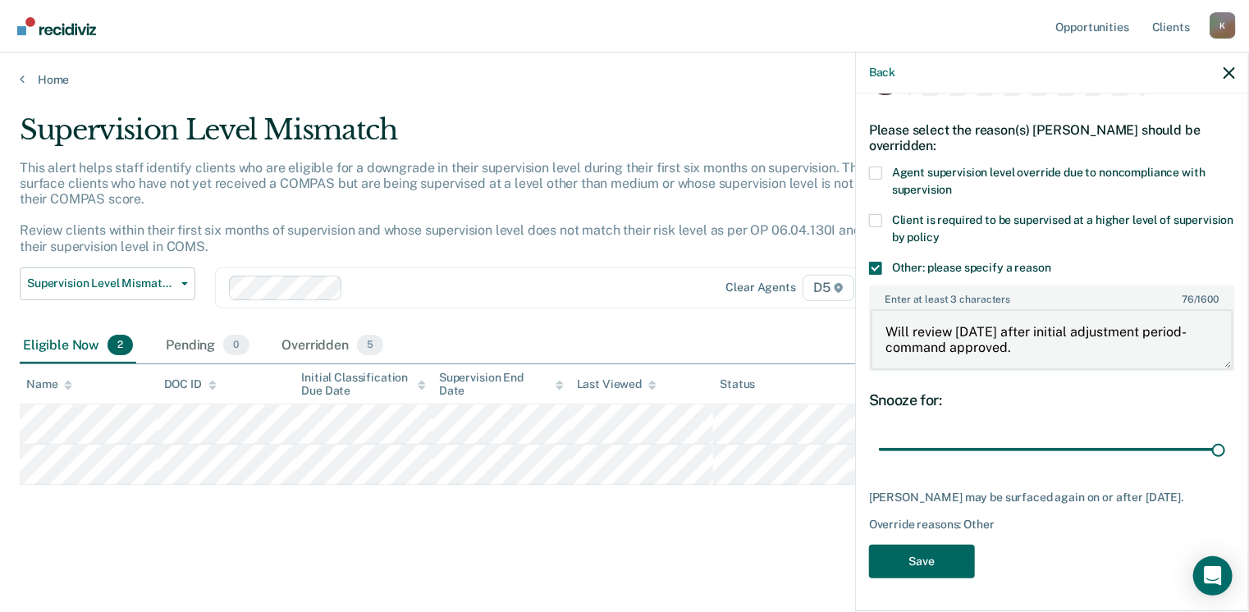
type textarea "Will review December 2025 after initial adjustment period-command approved."
click at [917, 560] on button "Save" at bounding box center [922, 562] width 106 height 34
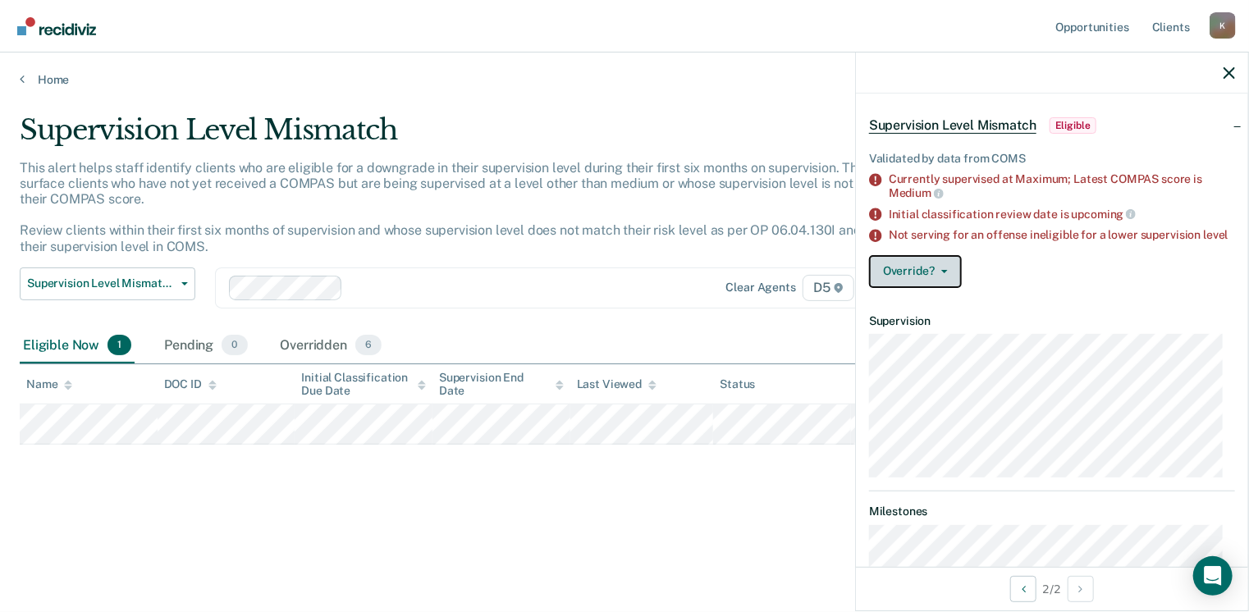
click at [915, 284] on button "Override?" at bounding box center [915, 271] width 93 height 33
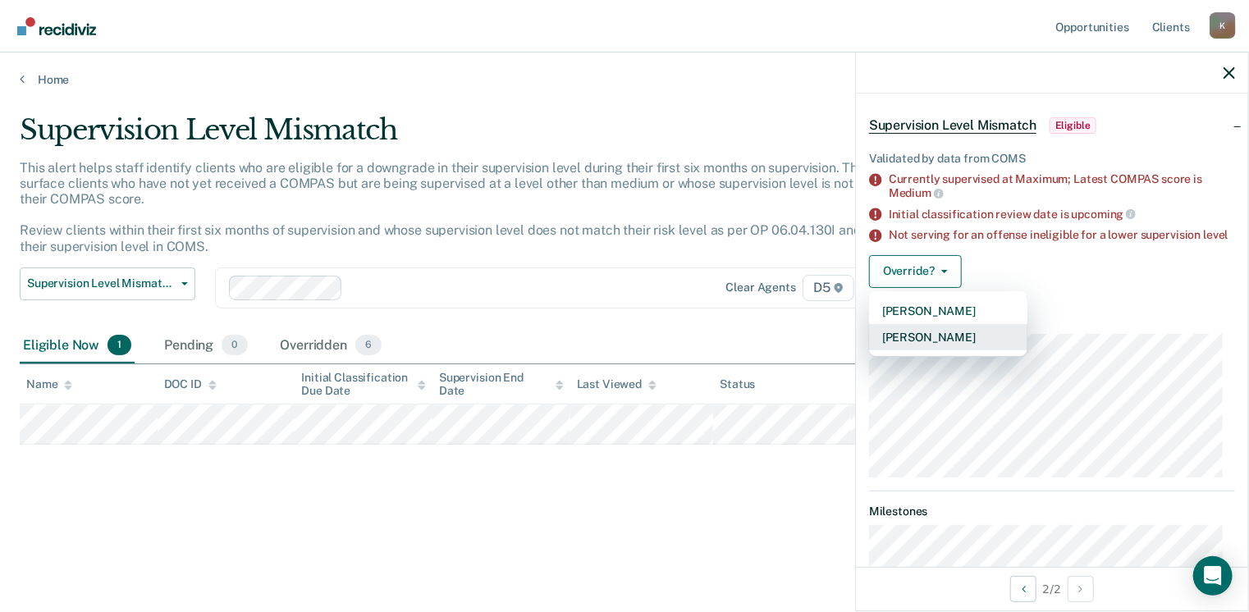
click at [918, 345] on button "Mark Overridden" at bounding box center [948, 337] width 158 height 26
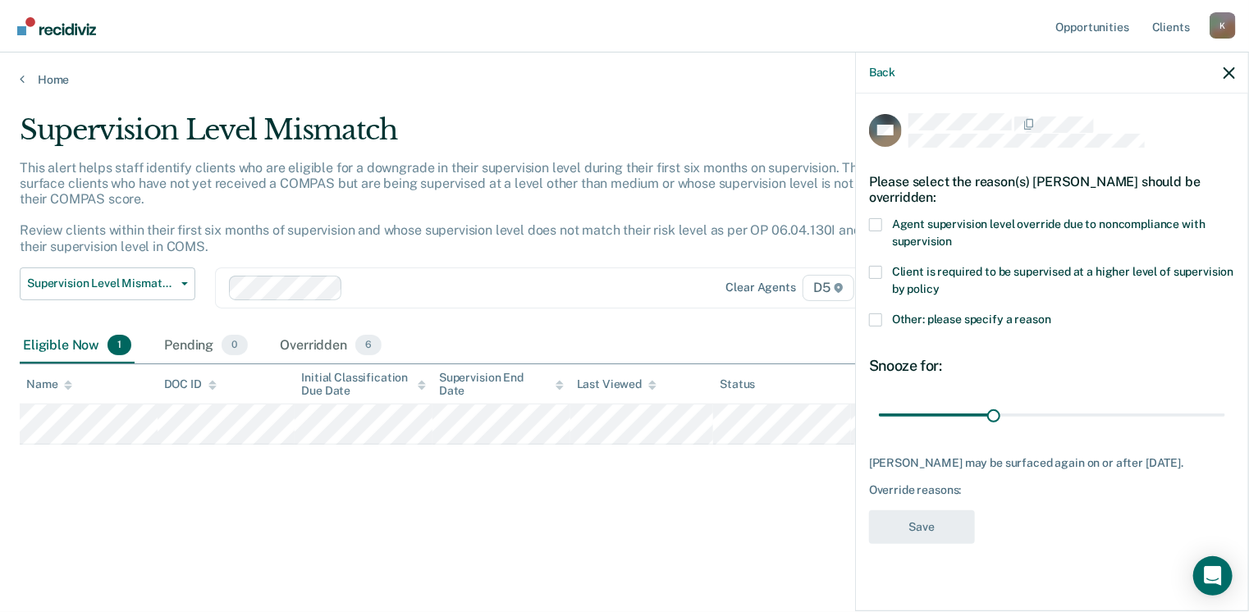
click at [874, 316] on span at bounding box center [875, 320] width 13 height 13
click at [1051, 314] on input "Other: please specify a reason" at bounding box center [1051, 314] width 0 height 0
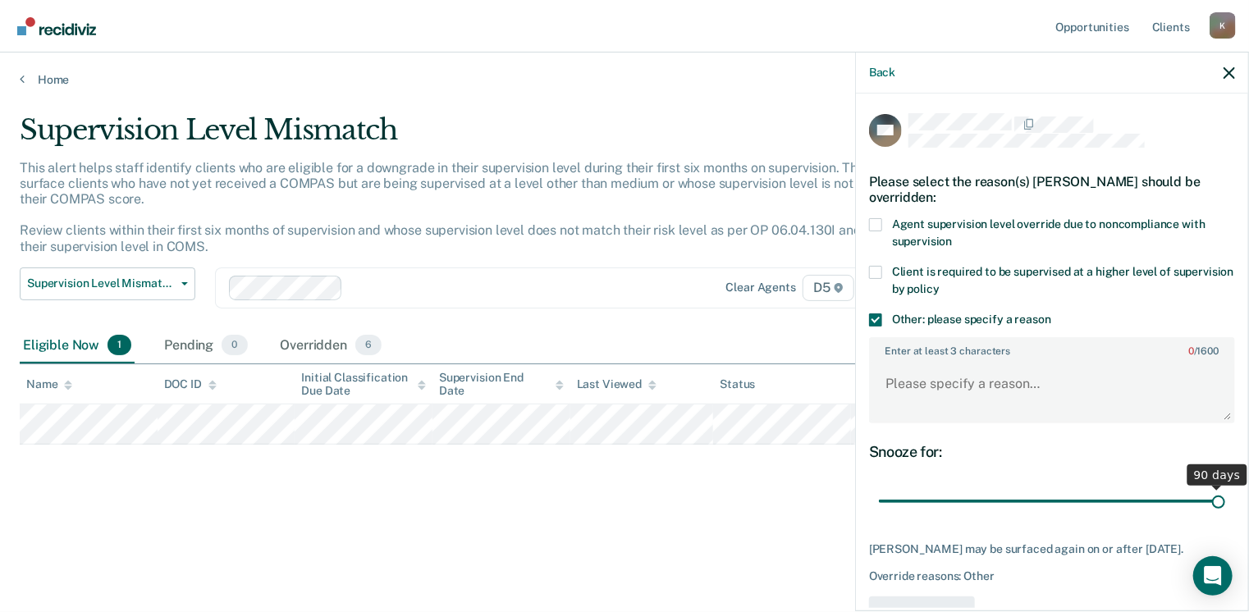
drag, startPoint x: 992, startPoint y: 501, endPoint x: 1254, endPoint y: 499, distance: 261.8
type input "90"
click at [1225, 499] on input "range" at bounding box center [1052, 502] width 346 height 29
click at [1021, 398] on textarea "Enter at least 3 characters 0 / 1600" at bounding box center [1052, 391] width 363 height 61
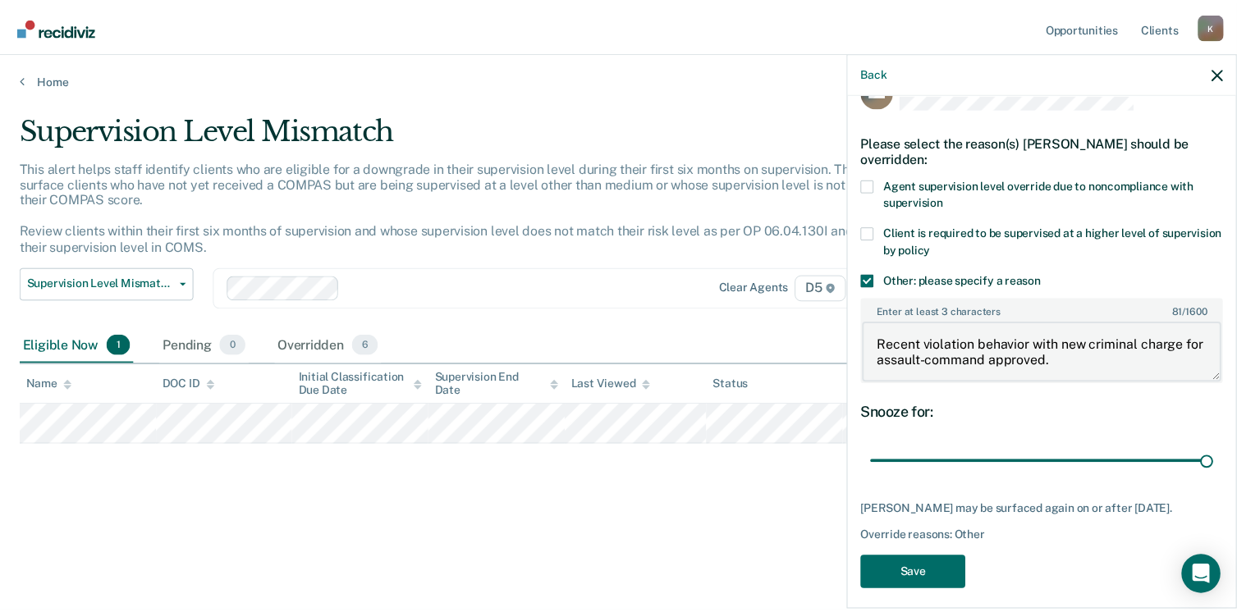
scroll to position [62, 0]
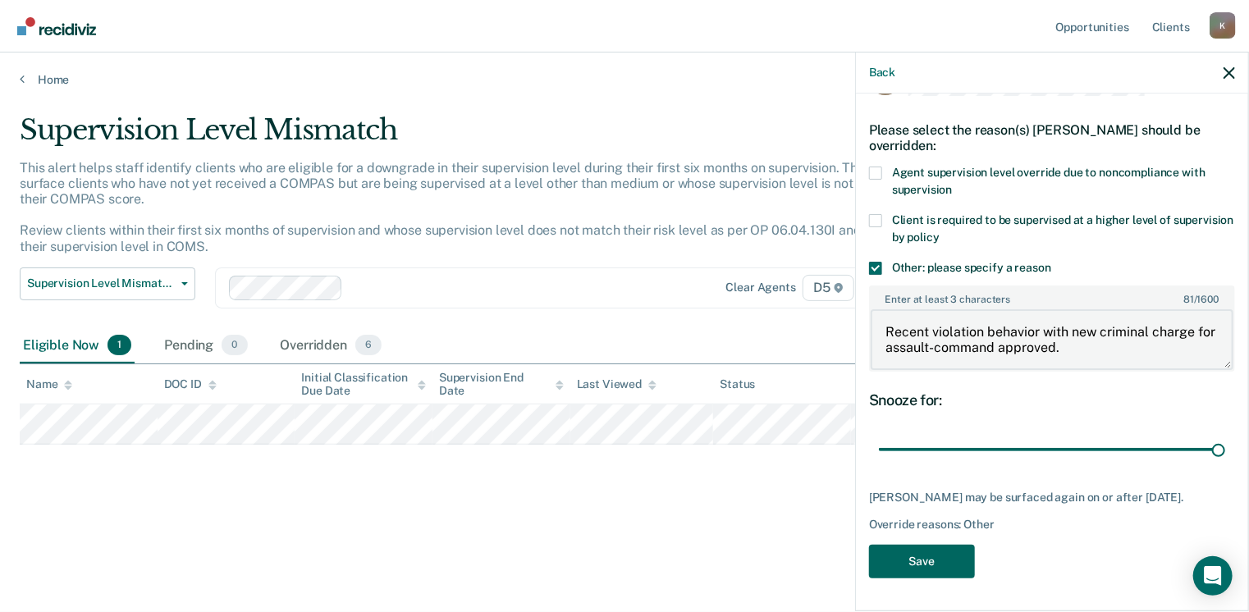
type textarea "Recent violation behavior with new criminal charge for assault-command approved."
click at [956, 566] on button "Save" at bounding box center [922, 562] width 106 height 34
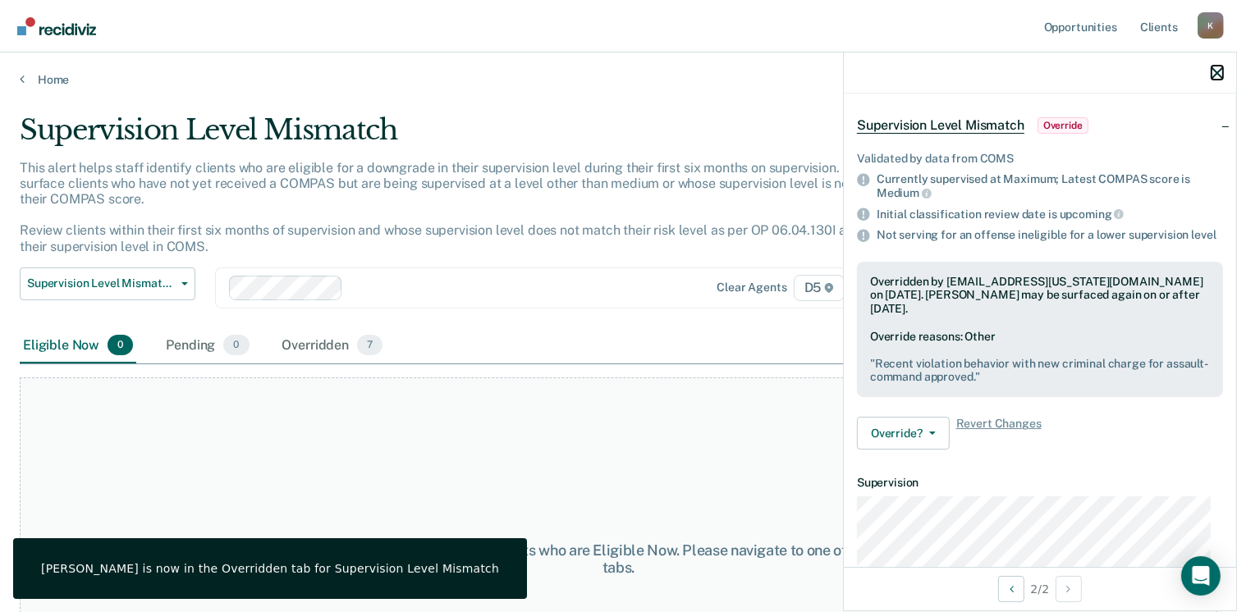
click at [1218, 75] on icon "button" at bounding box center [1217, 72] width 11 height 11
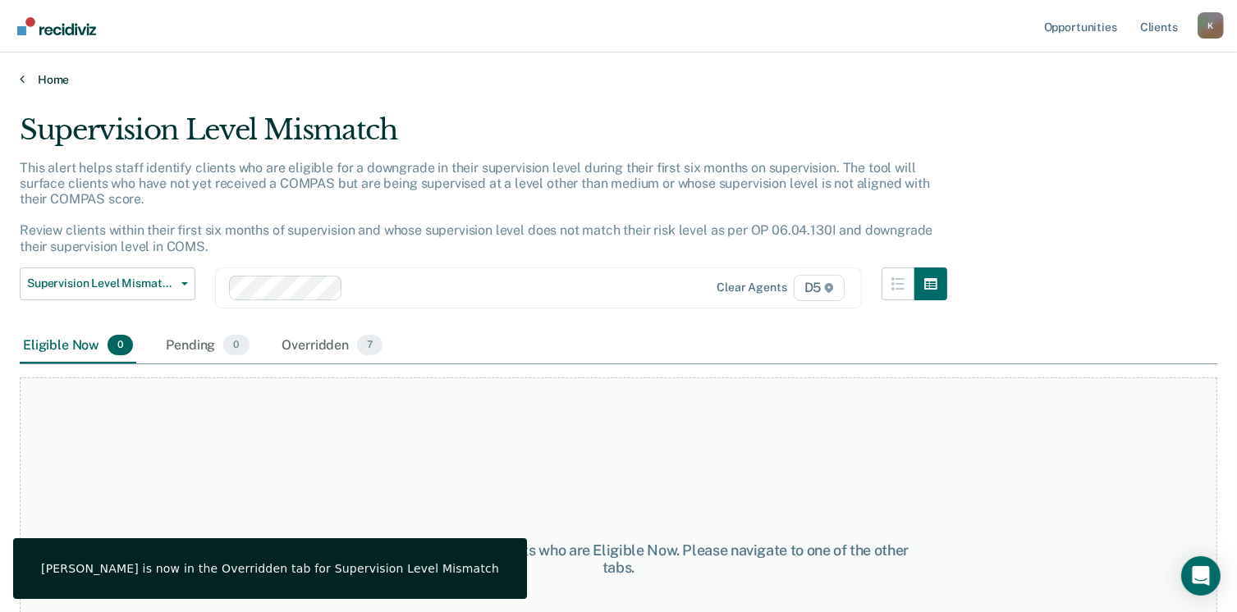
click at [48, 76] on link "Home" at bounding box center [619, 79] width 1198 height 15
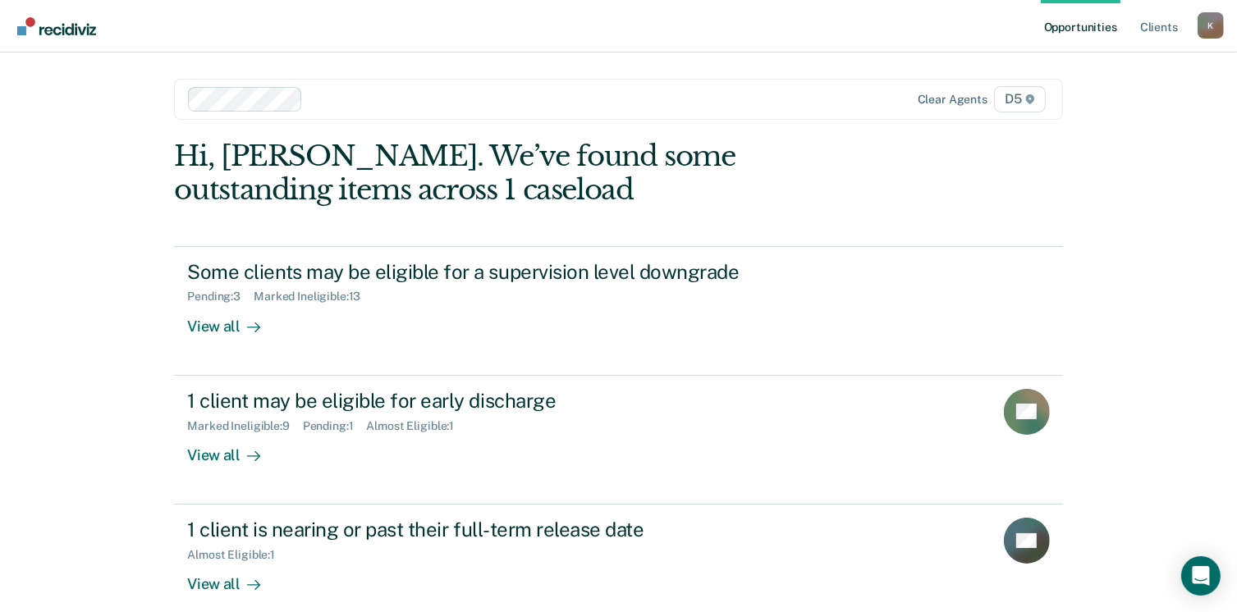
click at [1211, 17] on div "K" at bounding box center [1211, 25] width 26 height 26
click at [1102, 103] on link "Log Out" at bounding box center [1145, 108] width 132 height 14
